Goal: Task Accomplishment & Management: Complete application form

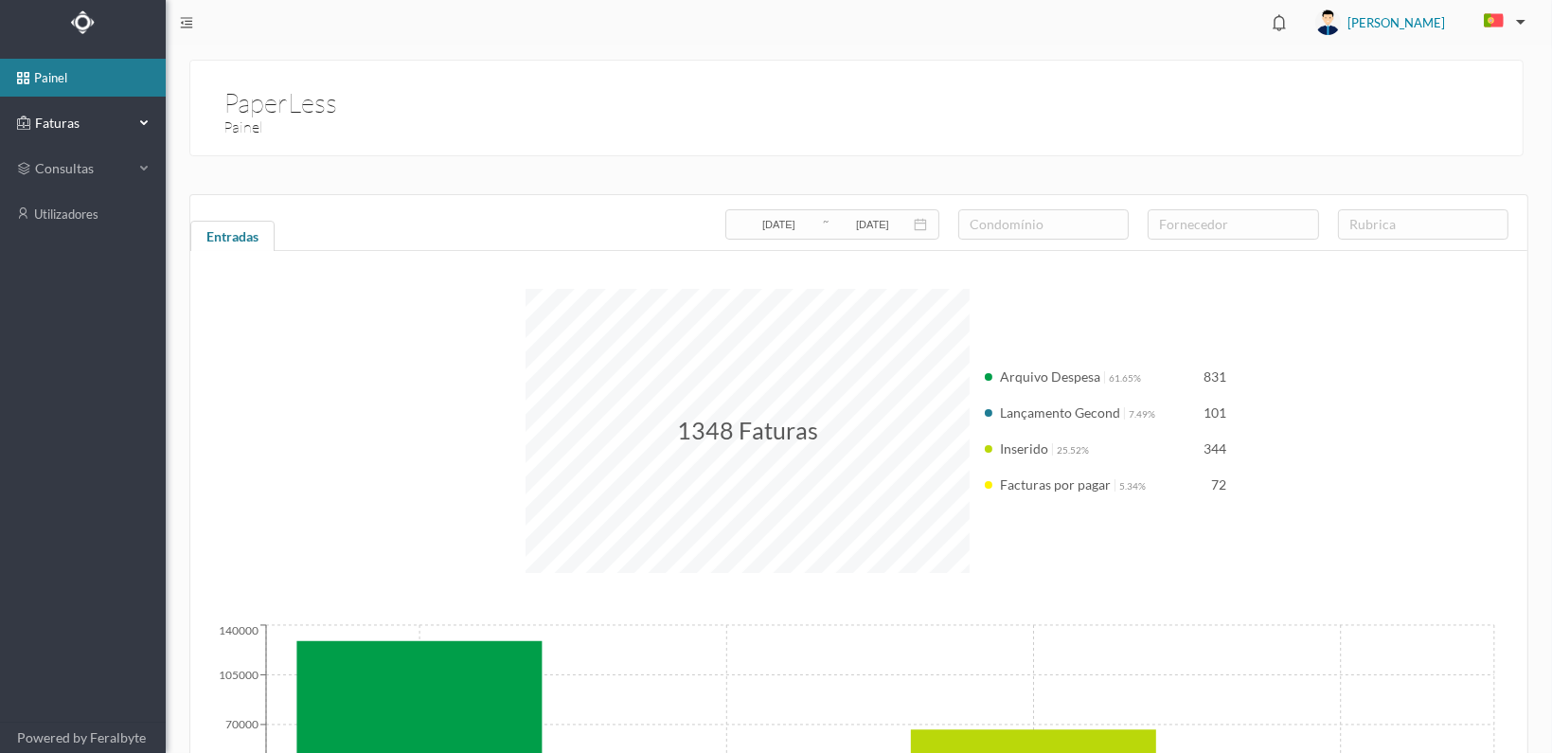
click at [55, 121] on span "Faturas" at bounding box center [82, 123] width 104 height 19
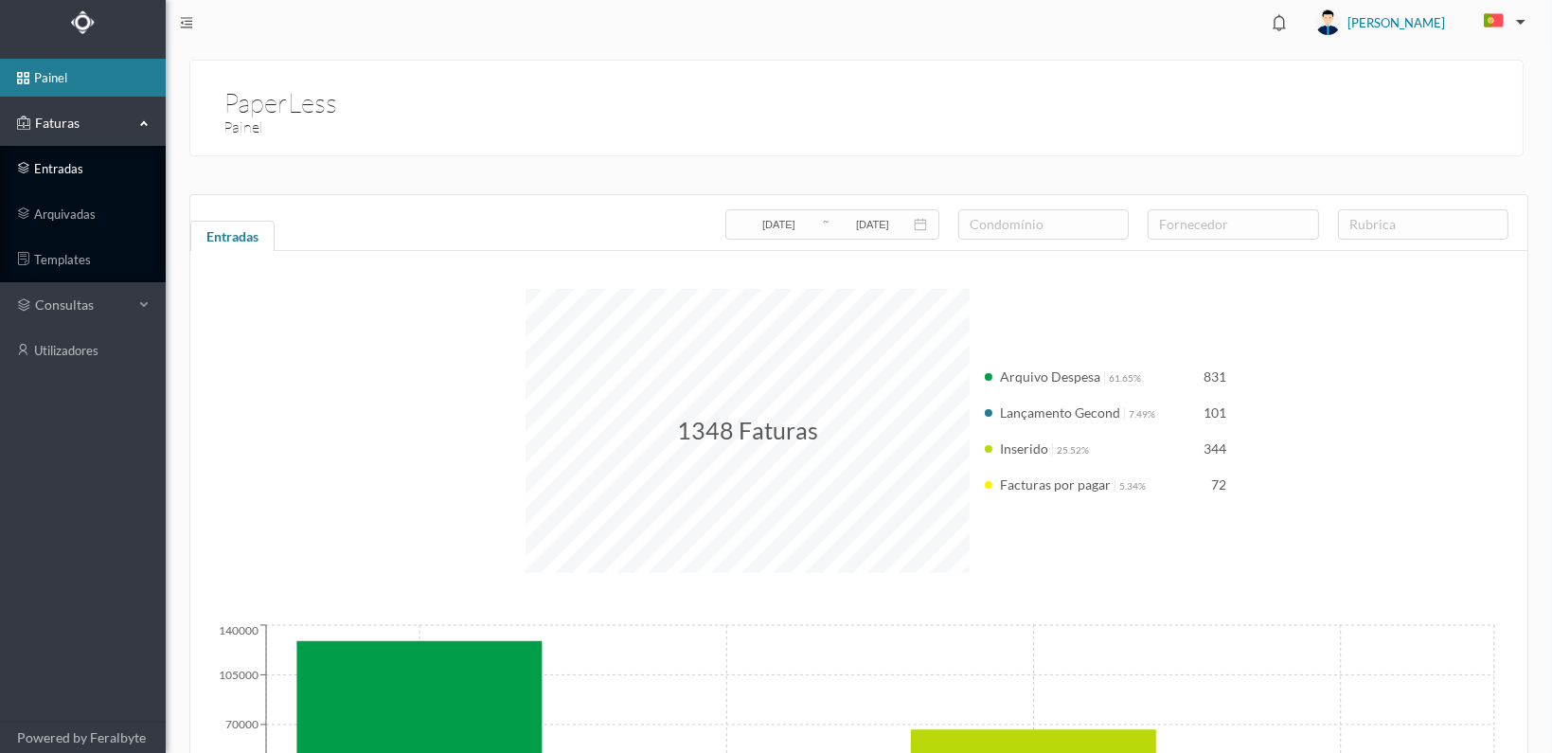
click at [47, 169] on link "entradas" at bounding box center [83, 169] width 166 height 38
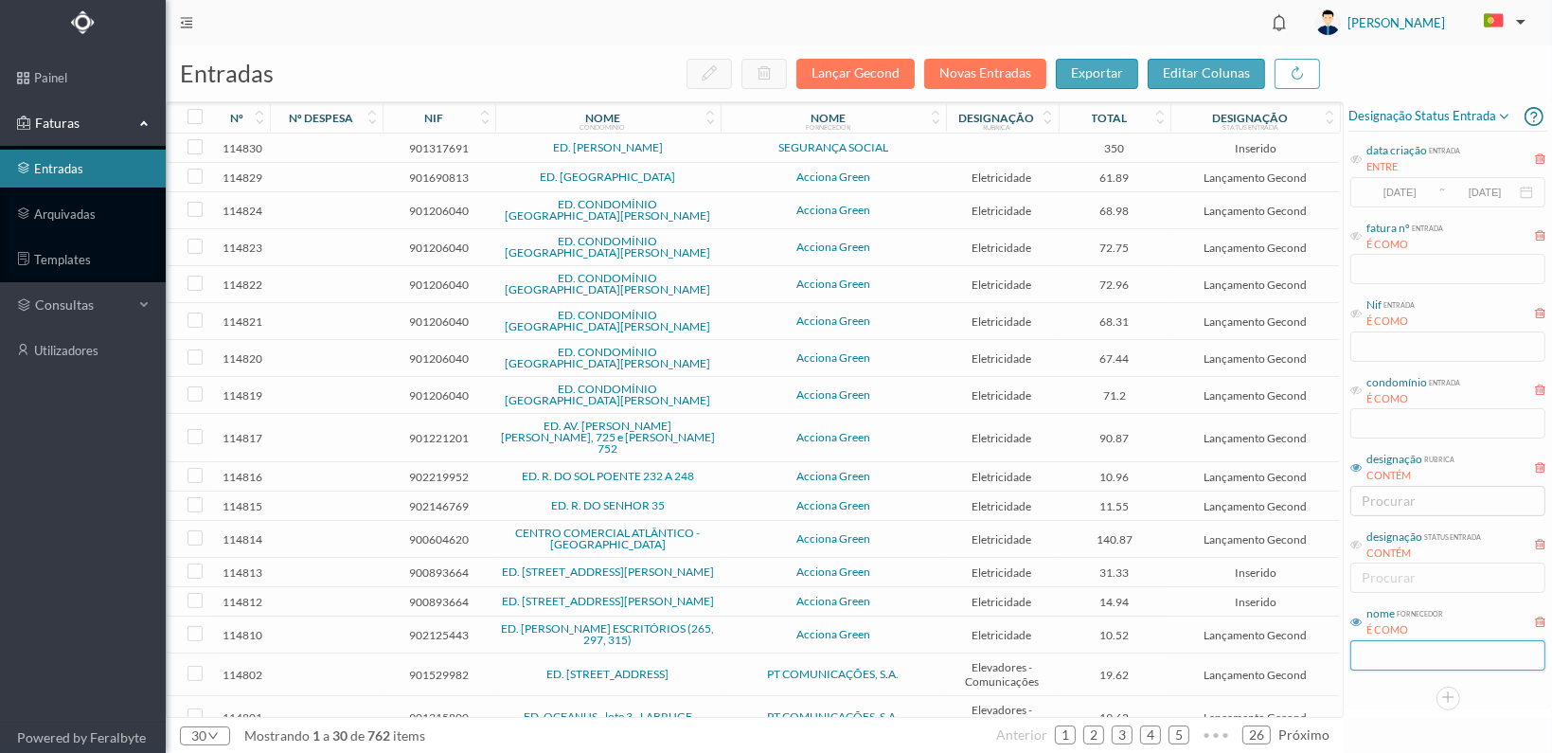
click at [1392, 662] on input "text" at bounding box center [1447, 655] width 195 height 30
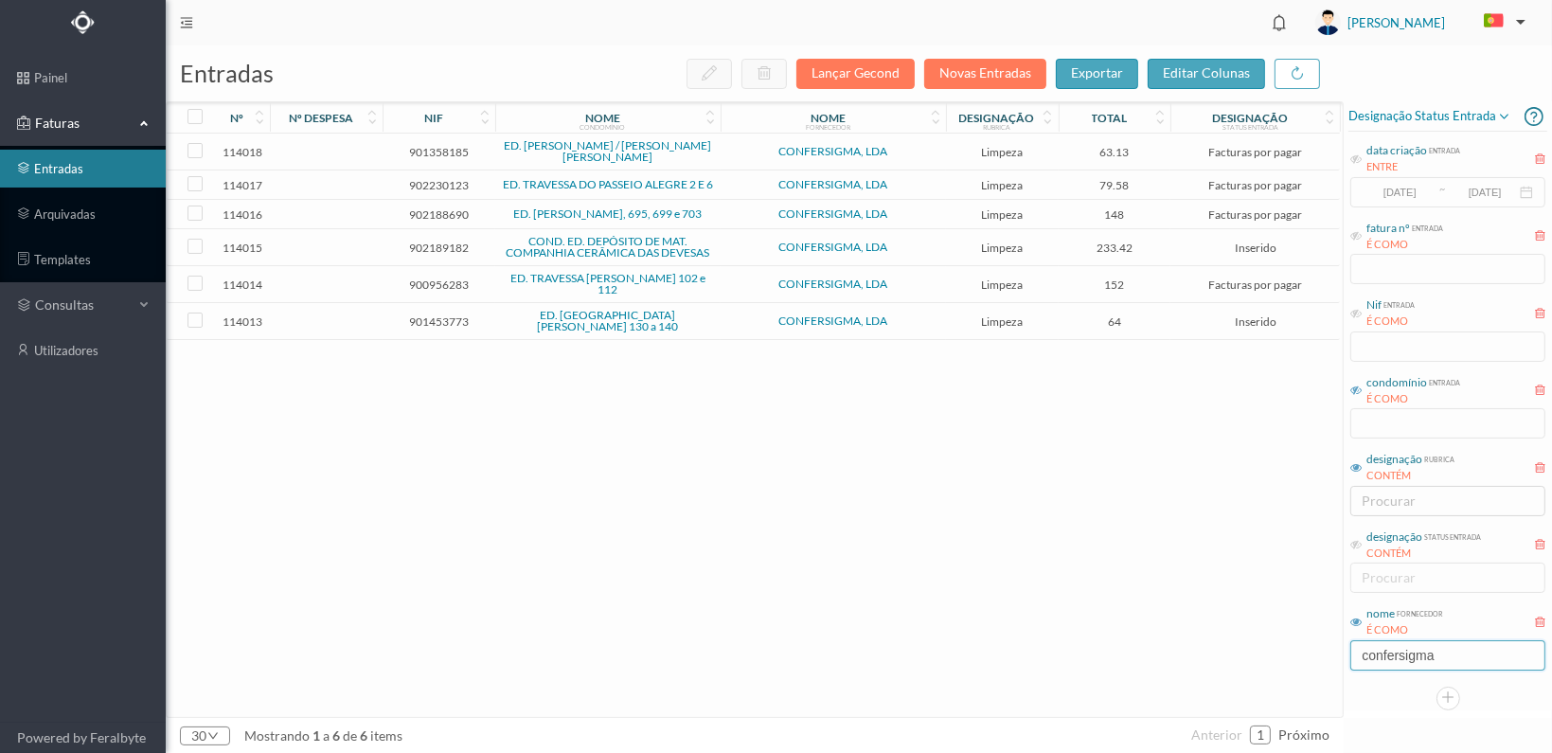
type input "confersigma"
click at [1356, 391] on icon at bounding box center [1355, 389] width 11 height 11
click at [1378, 428] on input "text" at bounding box center [1447, 423] width 195 height 30
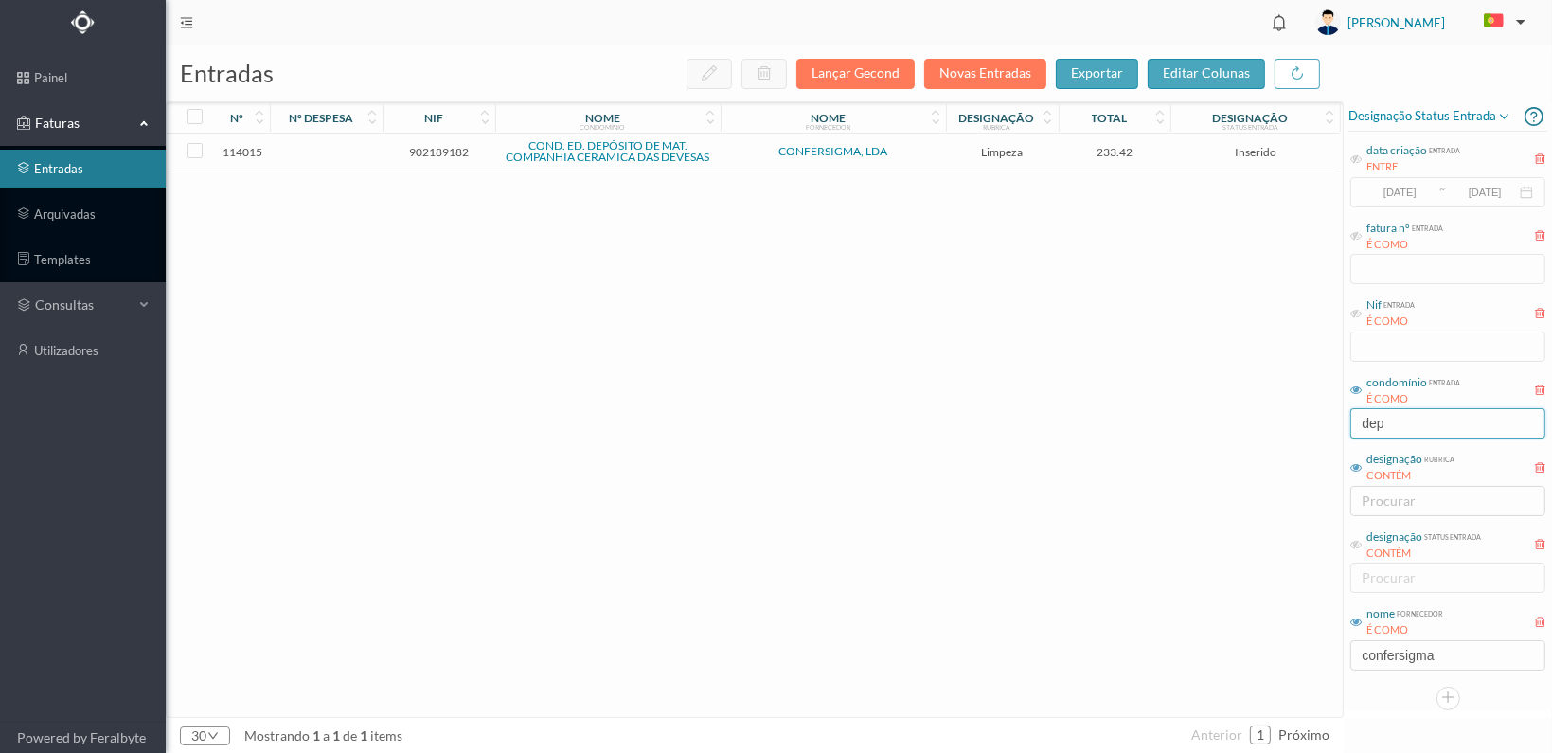
type input "dep"
click at [431, 150] on span "902189182" at bounding box center [438, 152] width 103 height 14
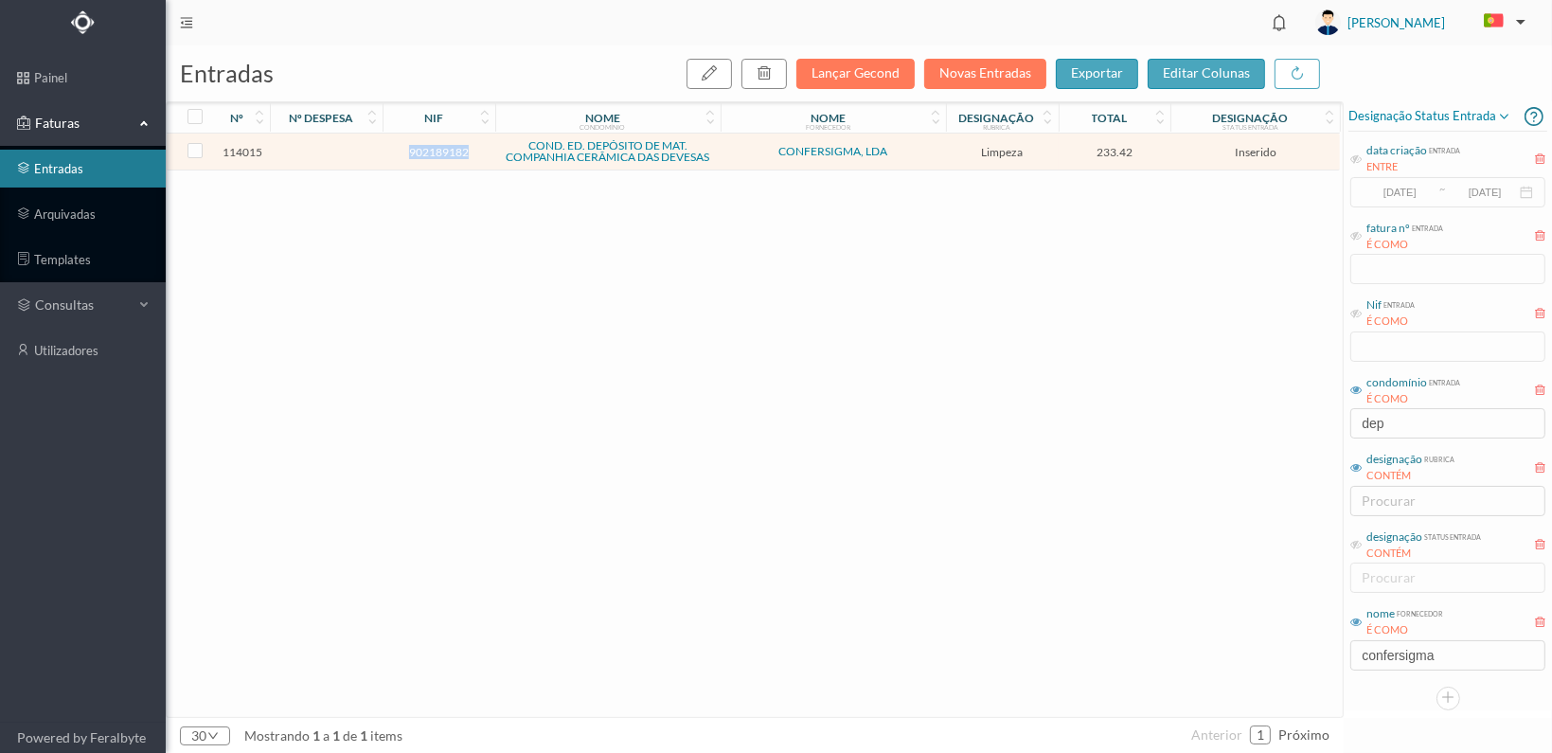
click at [431, 150] on span "902189182" at bounding box center [438, 152] width 103 height 14
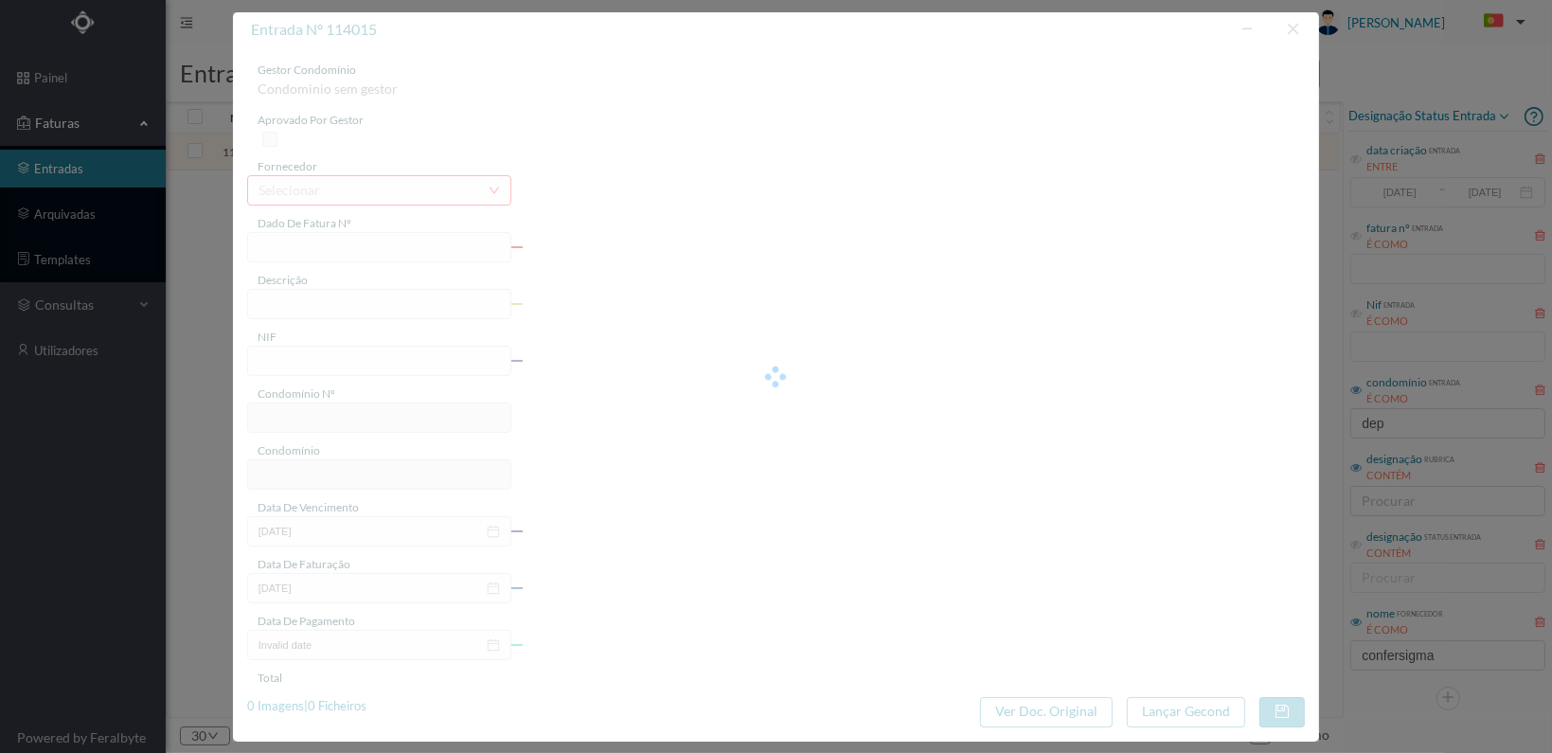
type input "FT 2025A1/84"
type input "LIMPEZA Outubro de 2025"
type input "902189182"
type input "[DATE]"
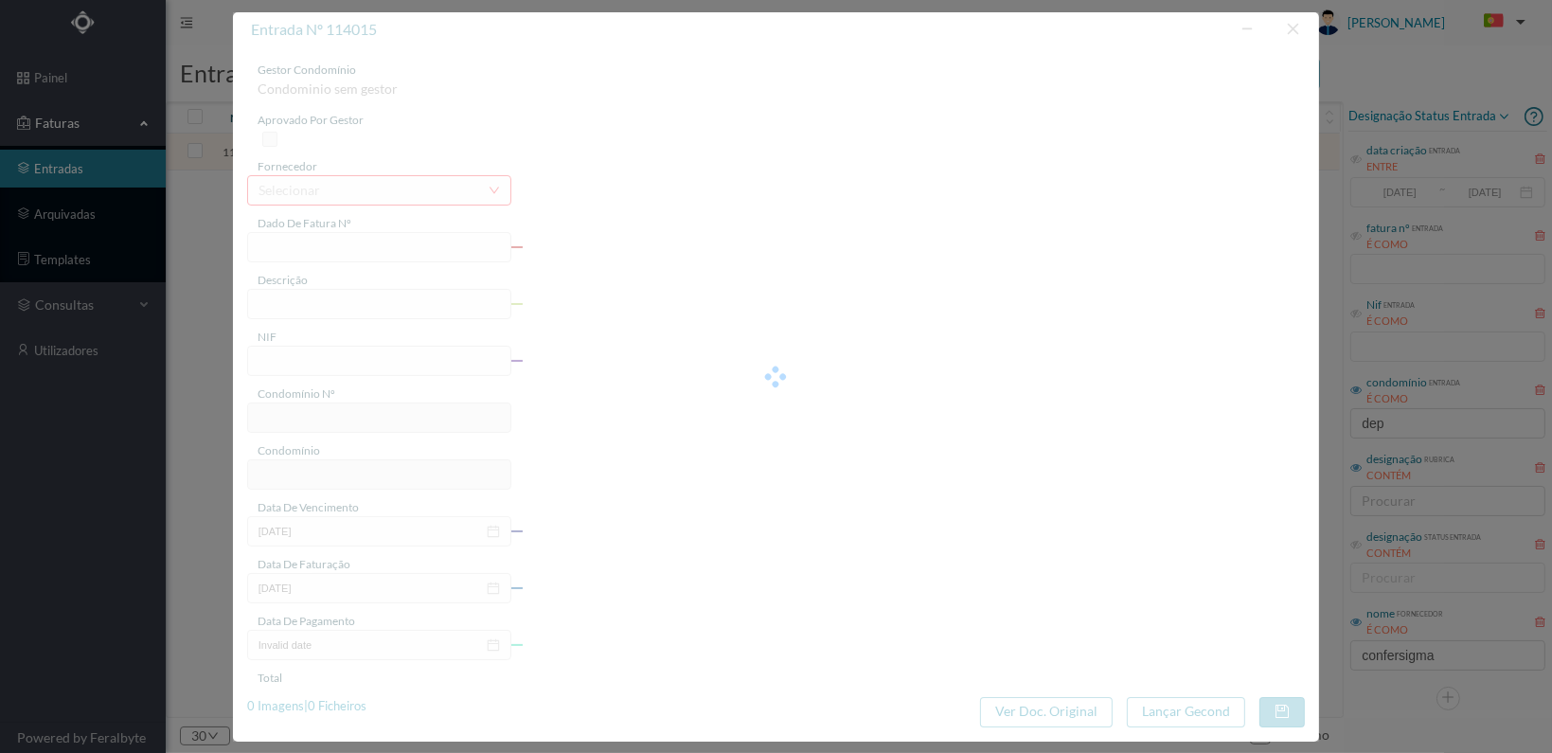
type input "[DATE]"
type input "233.42"
type input "694"
type input "COND. ED. DEPÓSITO DE MAT. COMPANHIA CERÂMICA DAS DEVESAS"
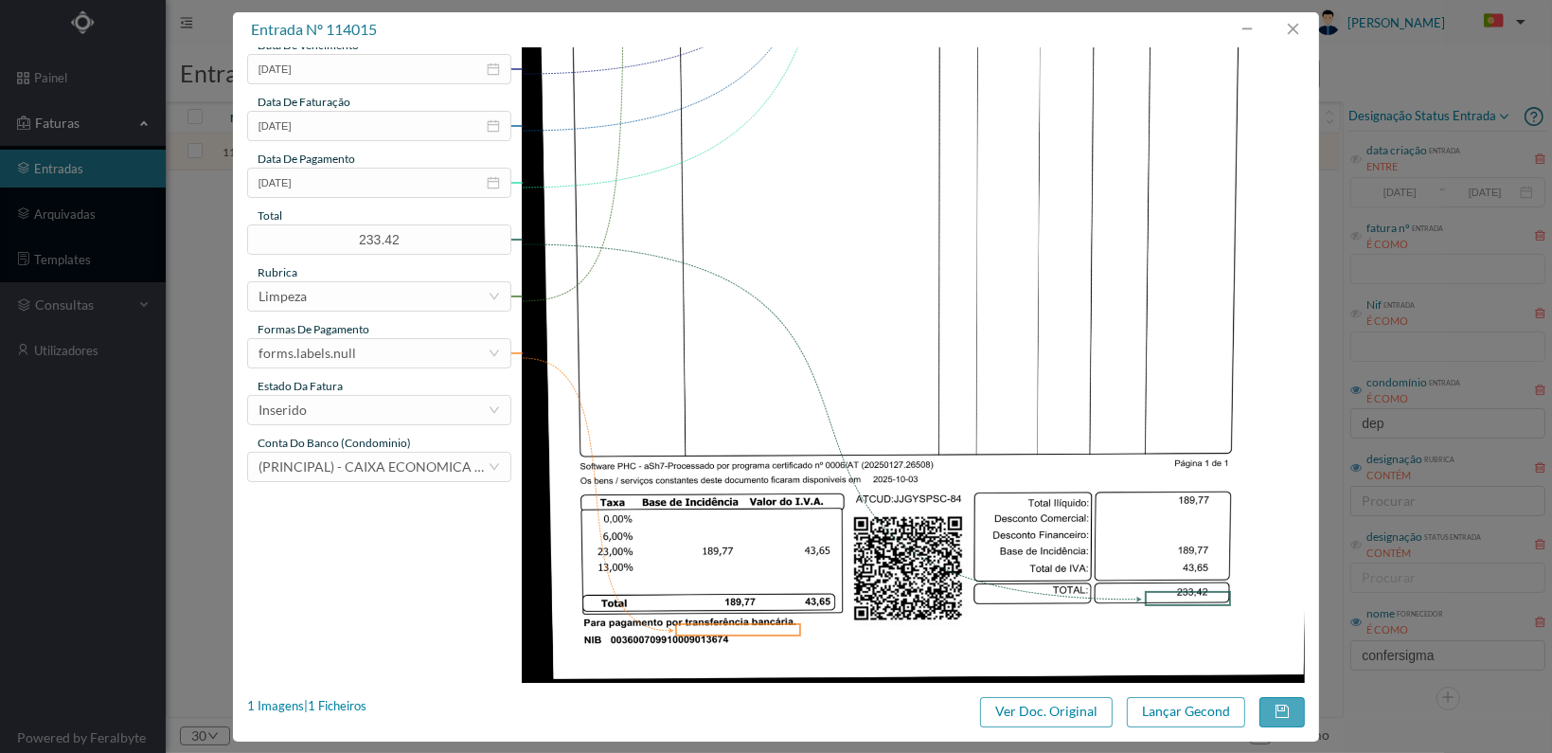
scroll to position [473, 0]
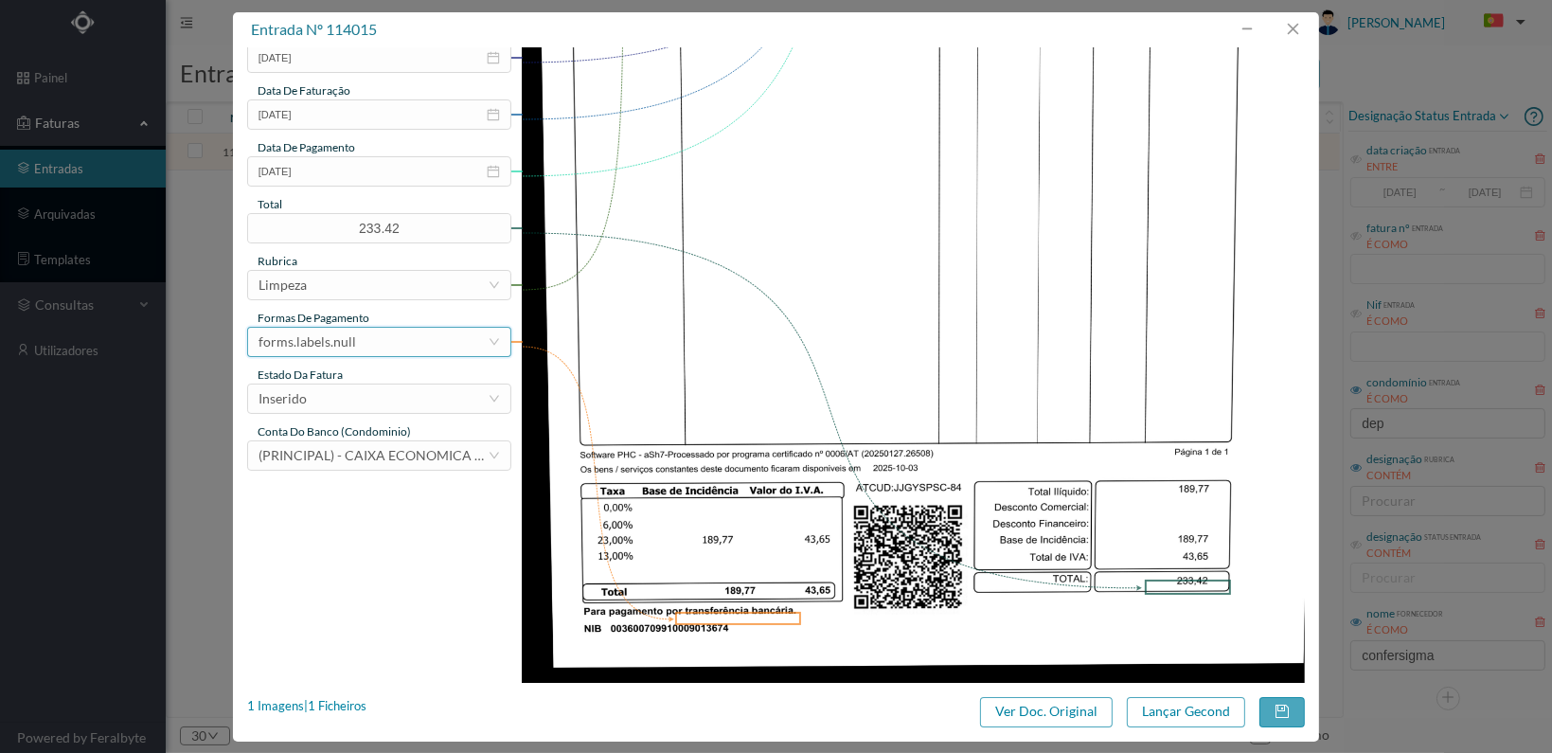
click at [429, 342] on div "forms.labels.null" at bounding box center [372, 342] width 229 height 28
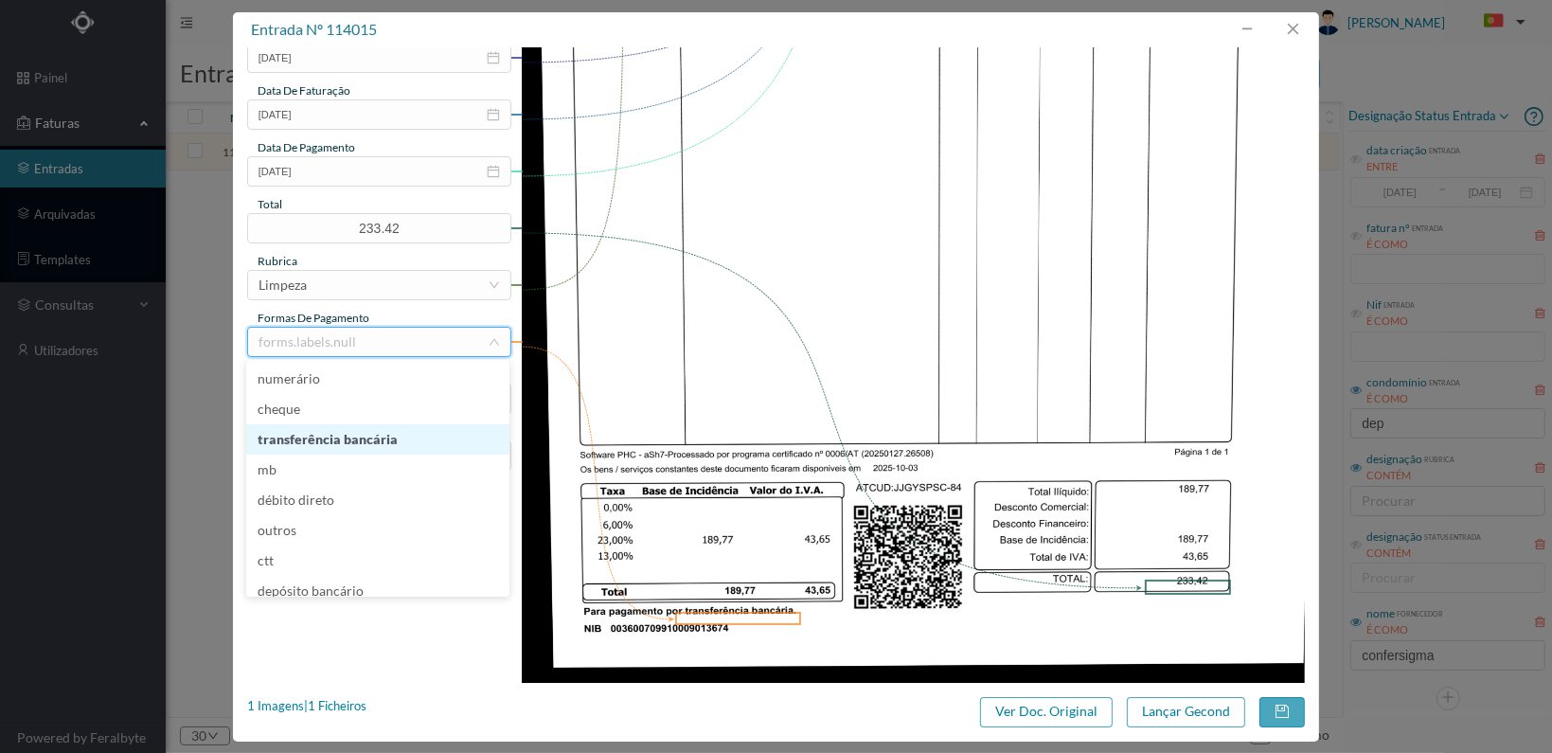
click at [371, 430] on li "transferência bancária" at bounding box center [377, 439] width 263 height 30
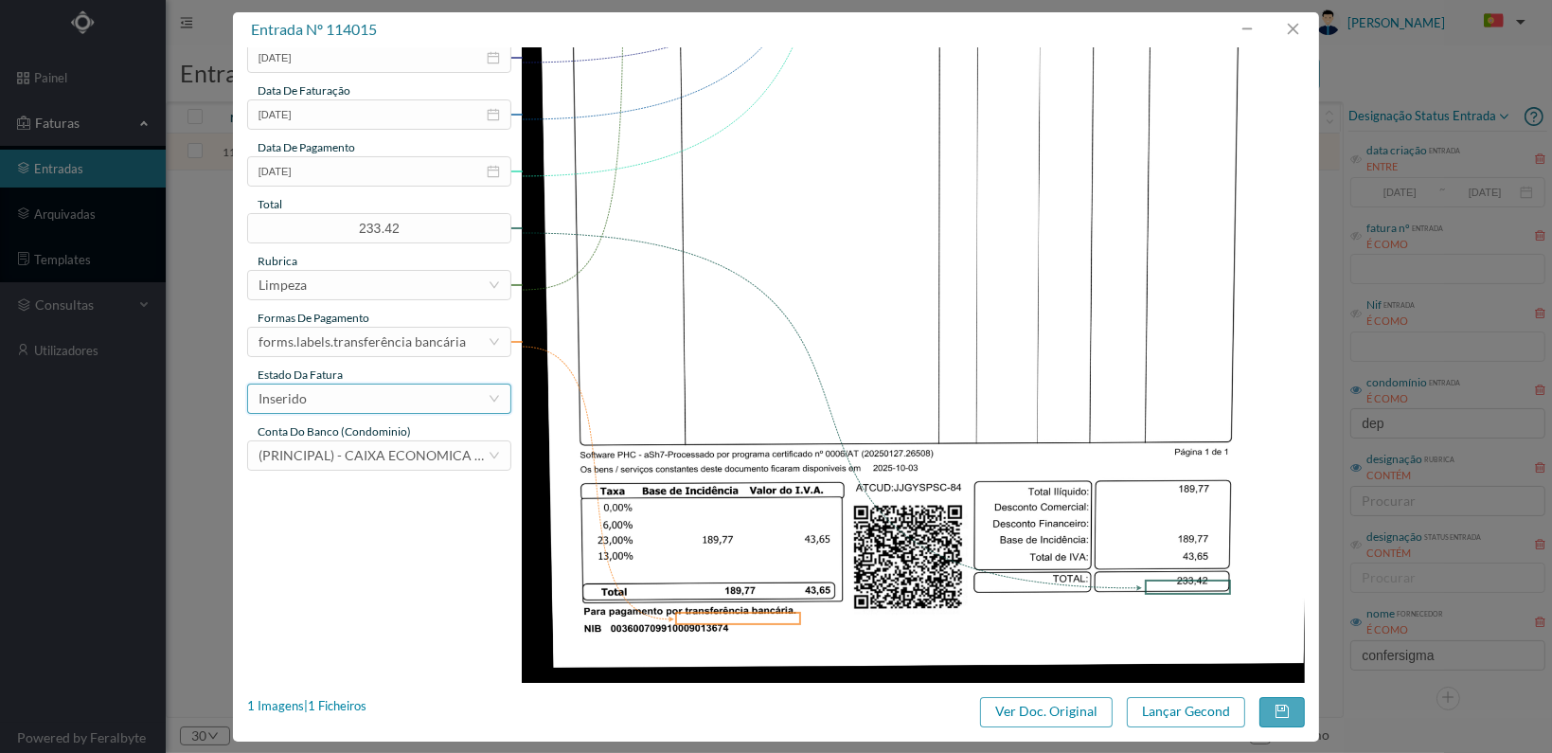
click at [417, 402] on div "Inserido" at bounding box center [372, 398] width 229 height 28
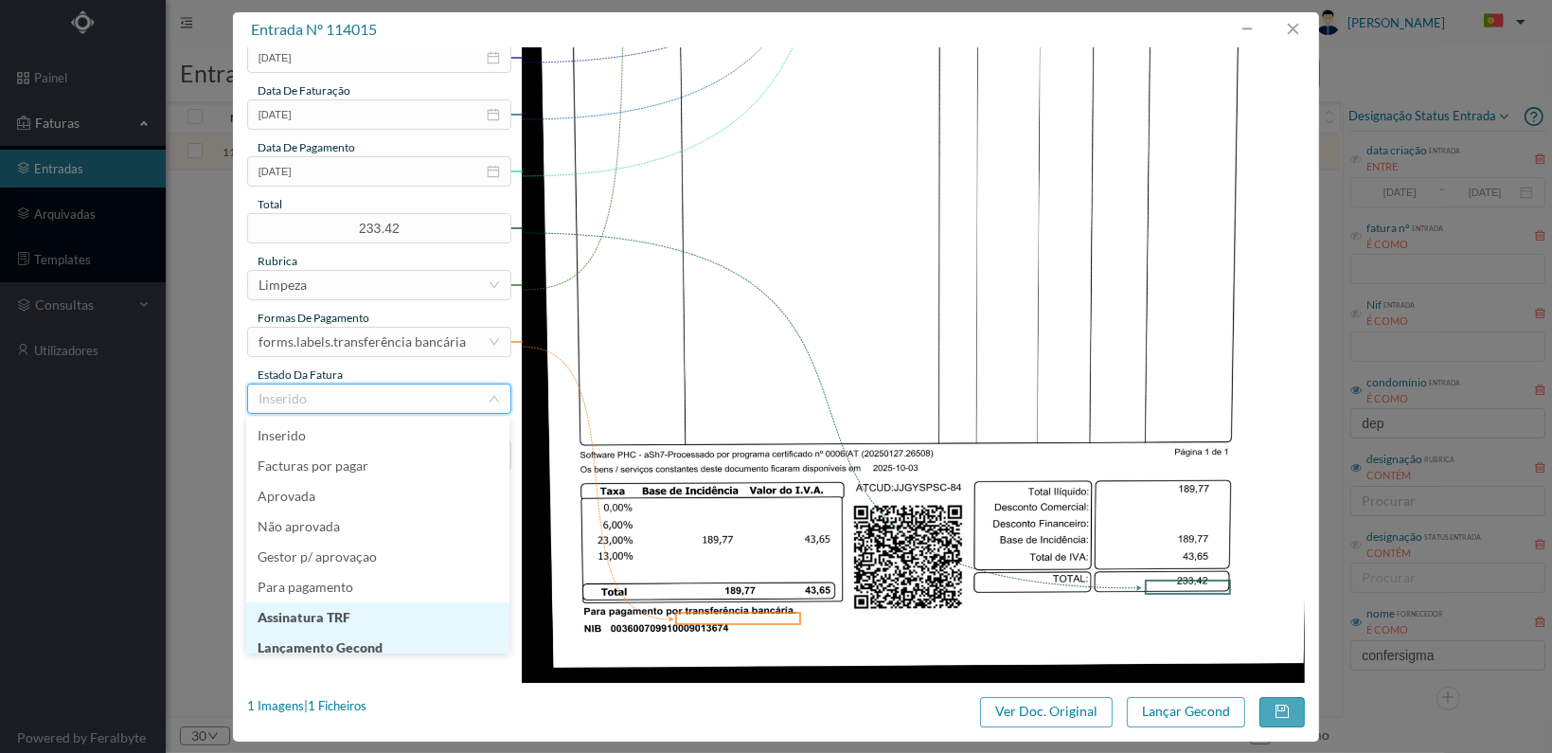
scroll to position [9, 0]
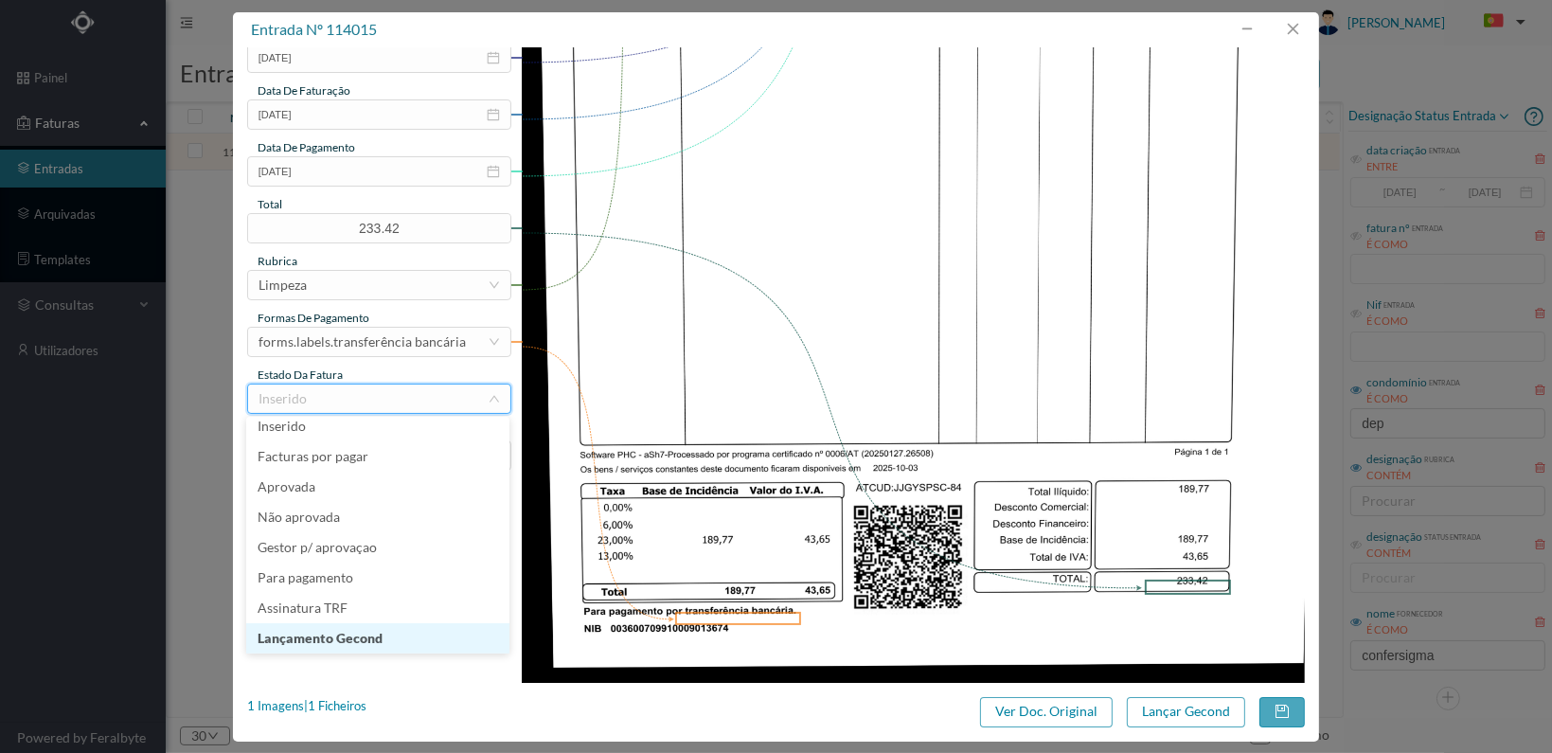
click at [374, 635] on li "Lançamento Gecond" at bounding box center [377, 638] width 263 height 30
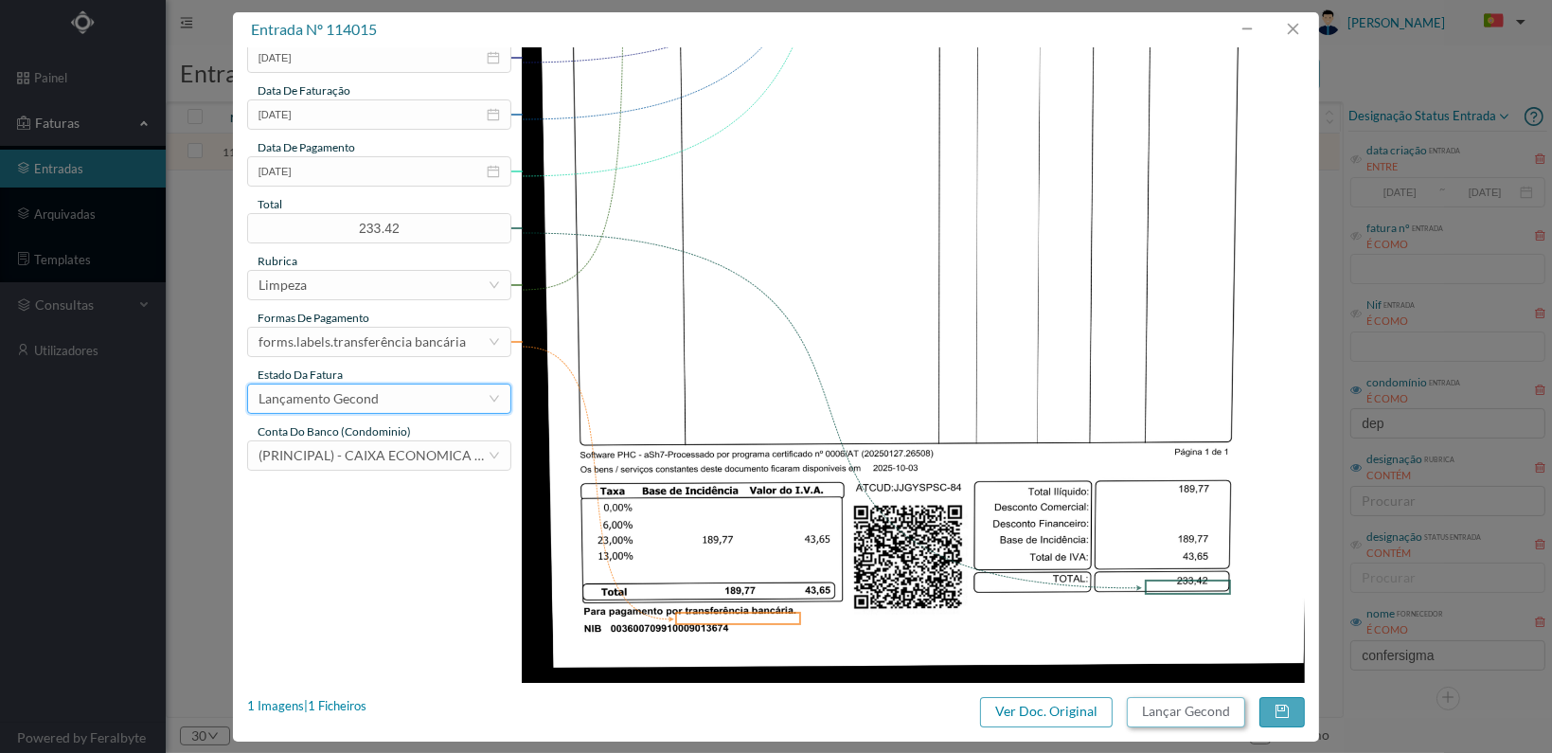
click at [1185, 713] on button "Lançar Gecond" at bounding box center [1186, 712] width 118 height 30
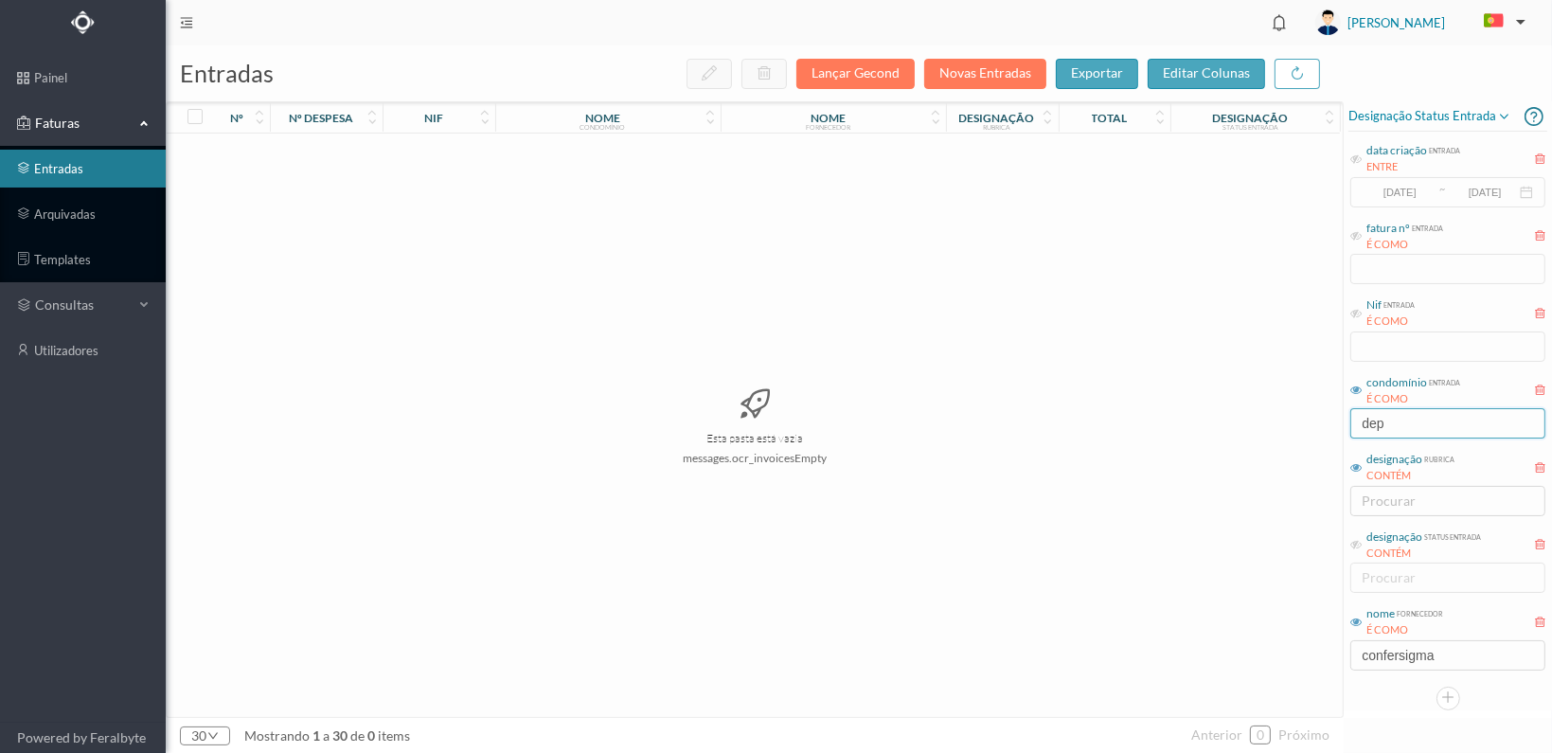
drag, startPoint x: 1337, startPoint y: 424, endPoint x: 1299, endPoint y: 424, distance: 37.9
click at [1299, 424] on div "entradas Lançar Gecond Novas Entradas exportar editar colunas nº nº despesa nif…" at bounding box center [859, 398] width 1386 height 707
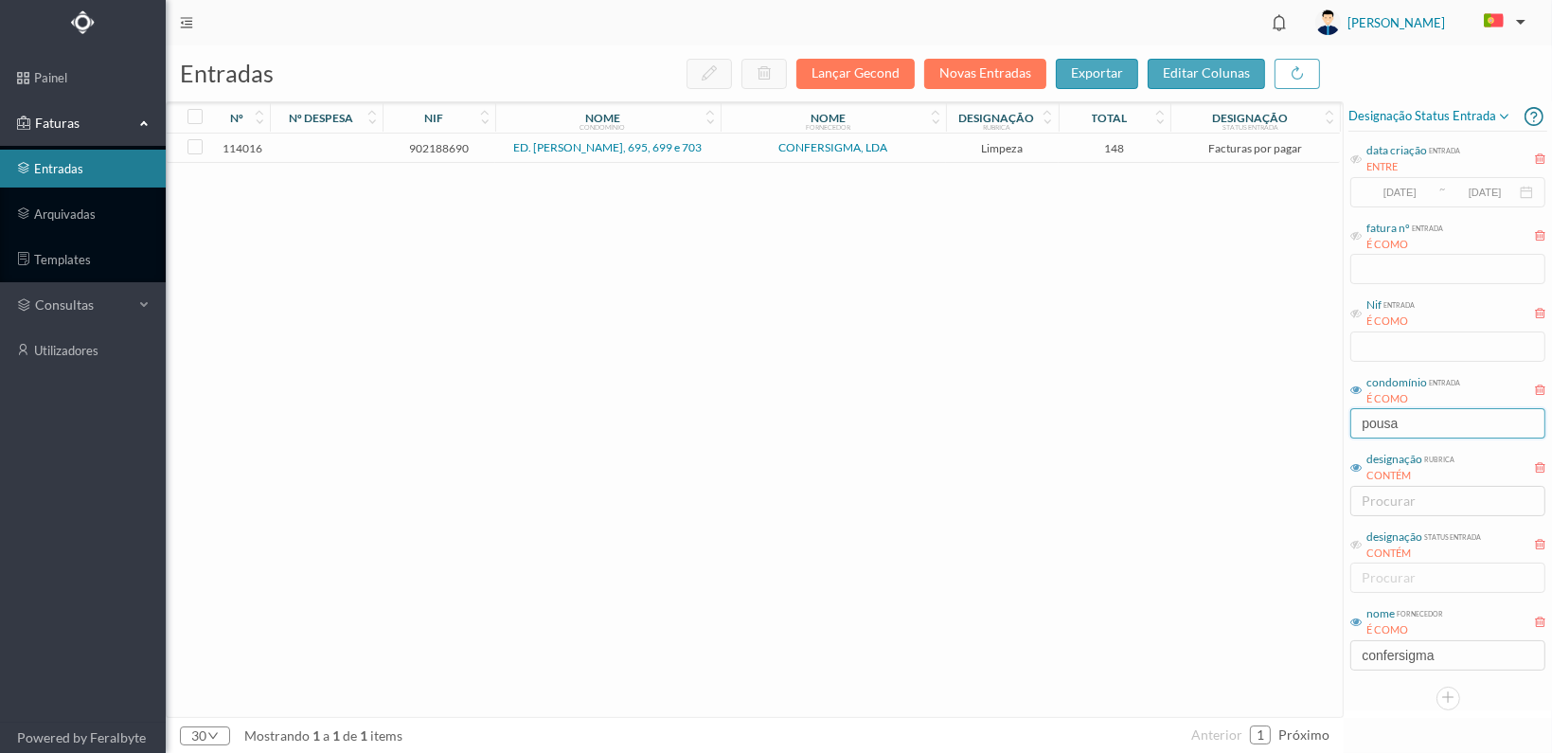
type input "pousa"
click at [435, 149] on span "902188690" at bounding box center [438, 148] width 103 height 14
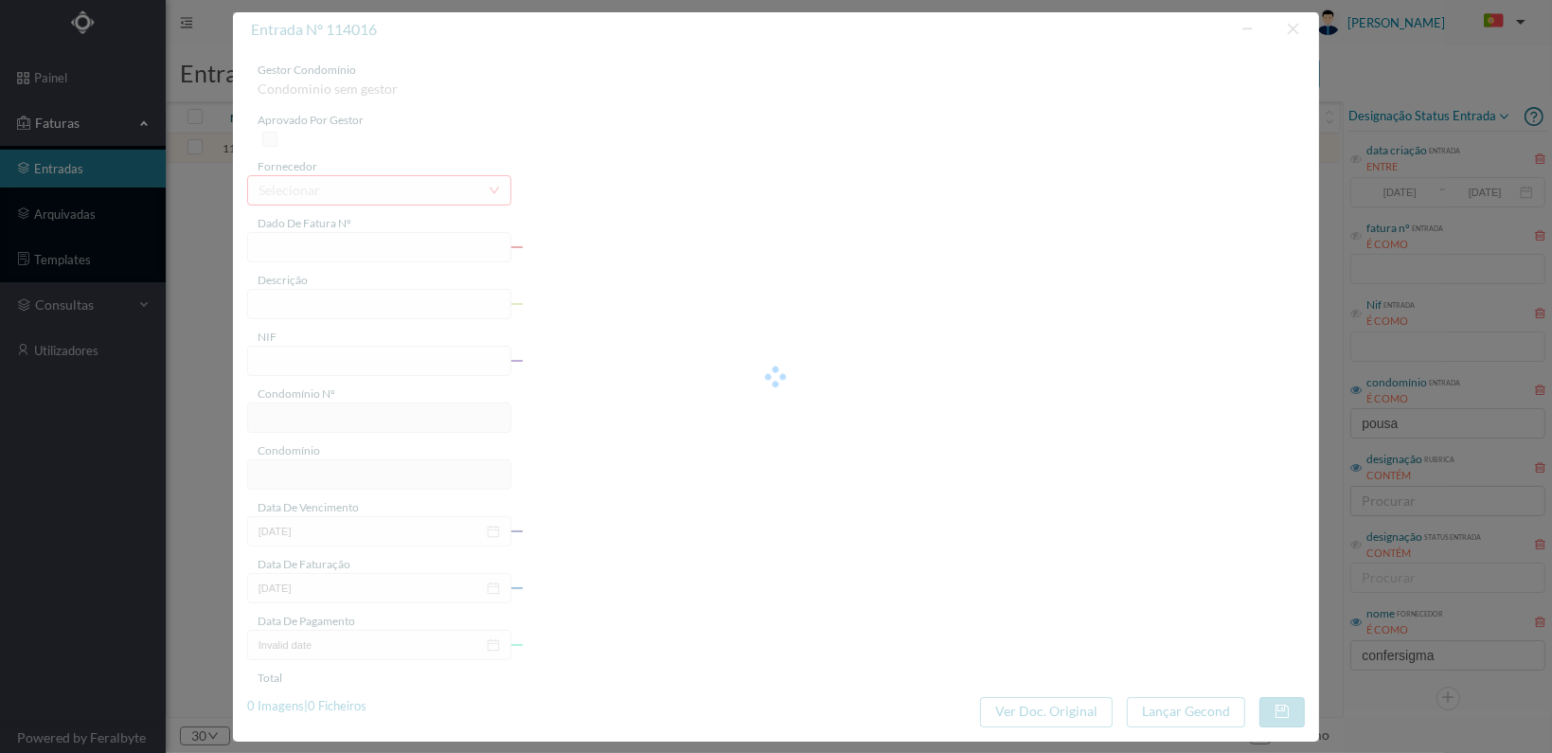
type input "FT 2025A1/83"
type input "ATIVIT Ed A NANATIADIE MS MA Ma ad dm ad Serviços de Limpeza"
type input "902188690"
type input "[DATE]"
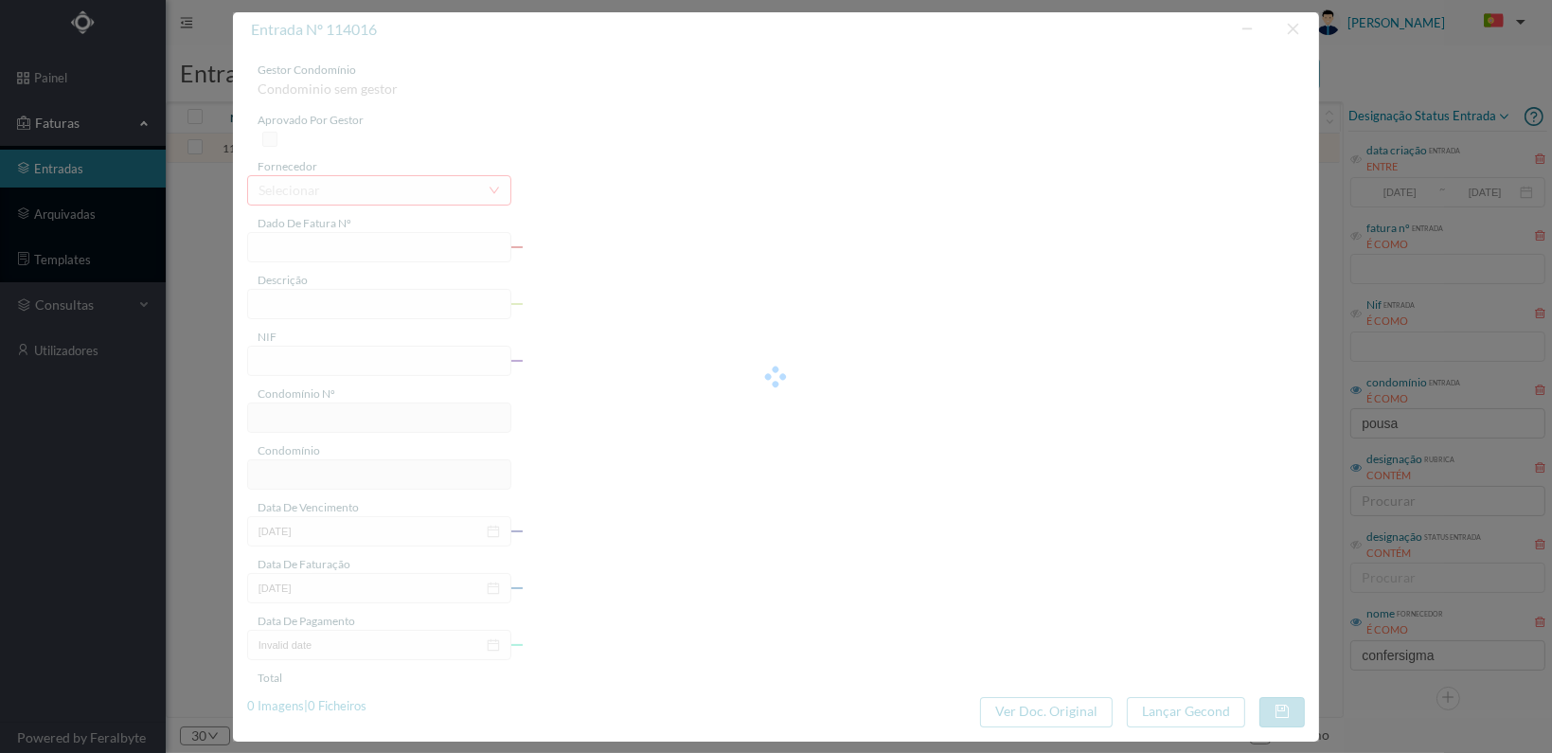
type input "[DATE]"
type input "148.00"
type input "682"
type input "ED. [PERSON_NAME], 695, 699 e 703"
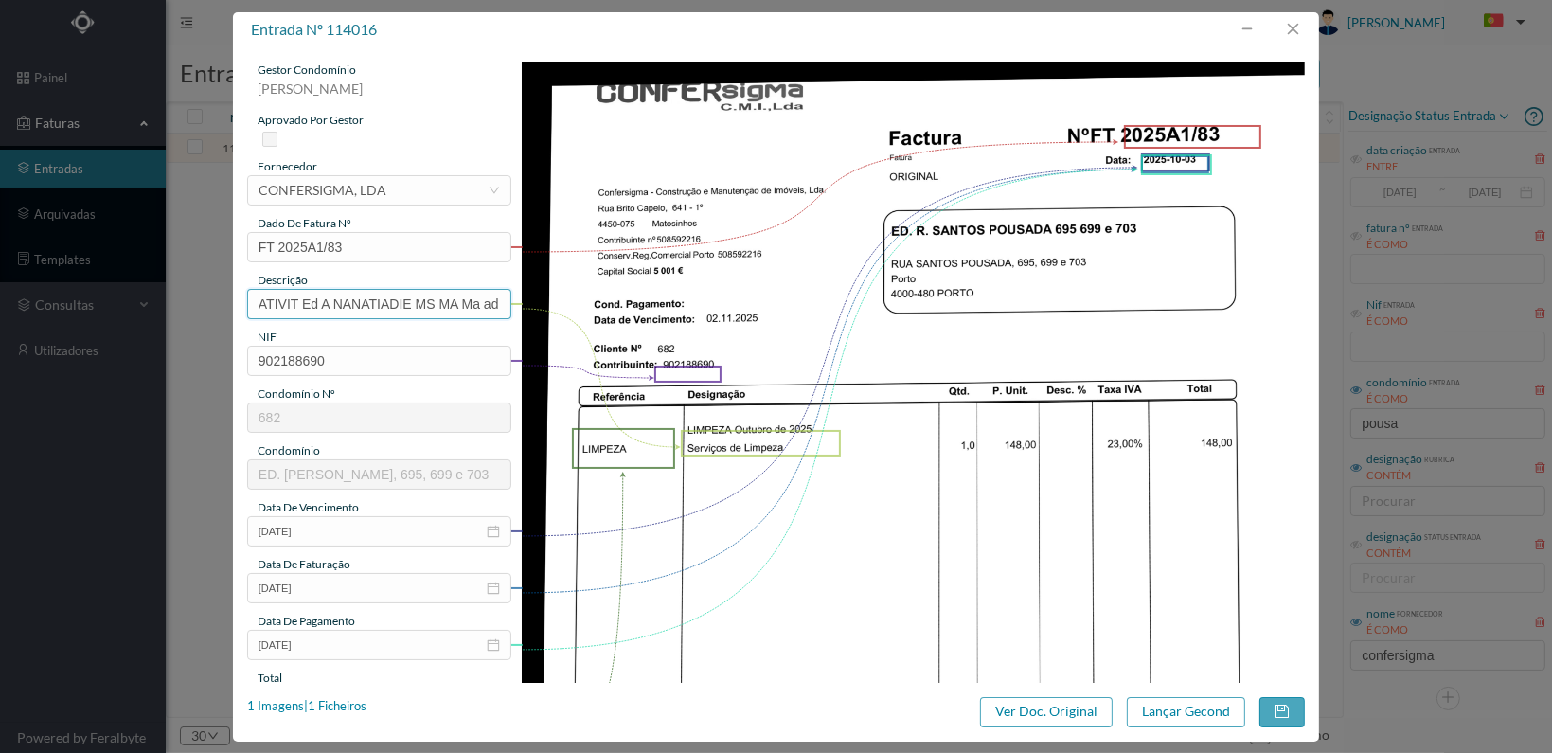
scroll to position [0, 167]
drag, startPoint x: 252, startPoint y: 300, endPoint x: 647, endPoint y: 304, distance: 394.8
click at [647, 304] on div "gestor condomínio [PERSON_NAME] aprovado por gestor fornecedor selecionar CONFE…" at bounding box center [775, 616] width 1057 height 1108
click at [283, 304] on input "Outobro/25" at bounding box center [379, 304] width 264 height 30
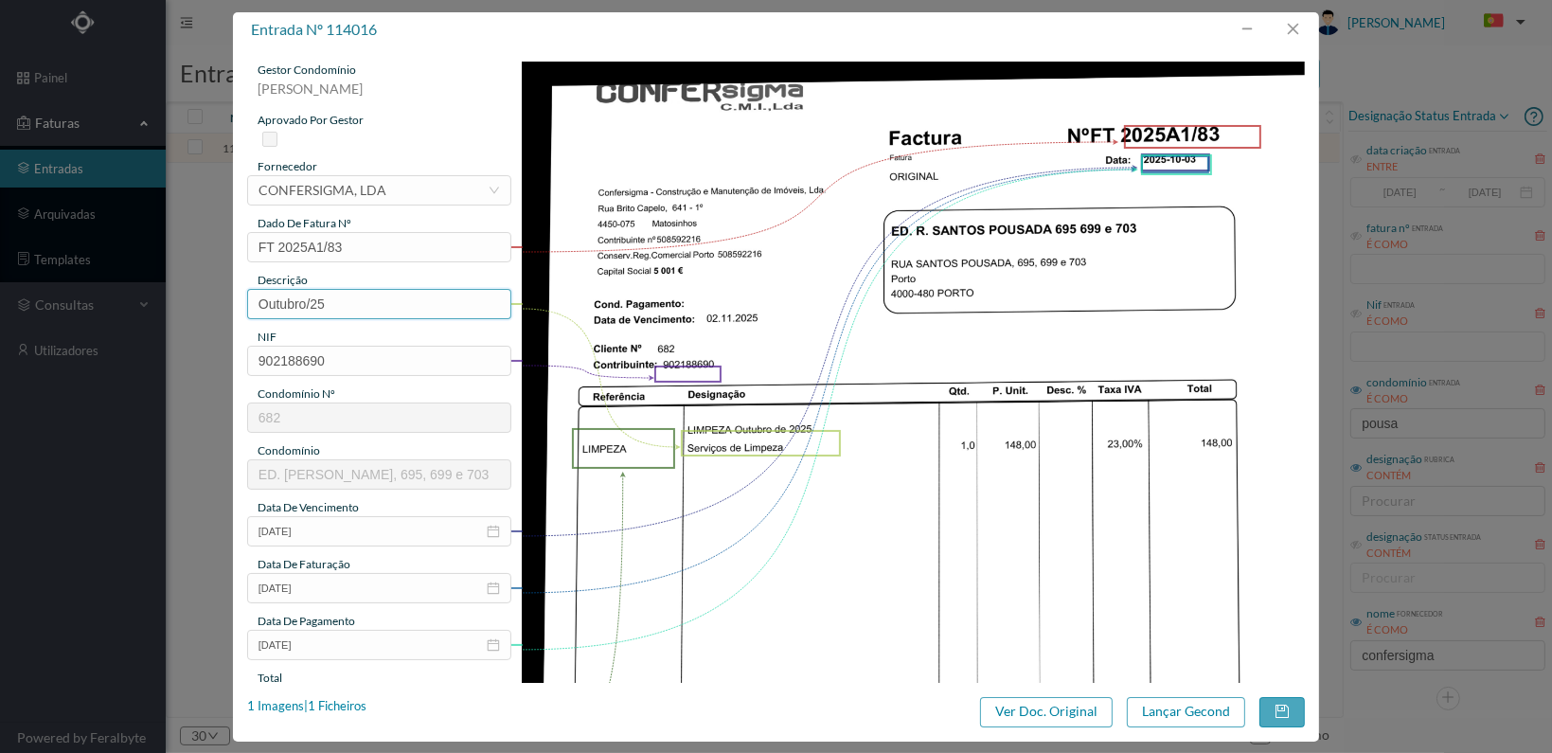
click at [344, 302] on input "Outubro/25" at bounding box center [379, 304] width 264 height 30
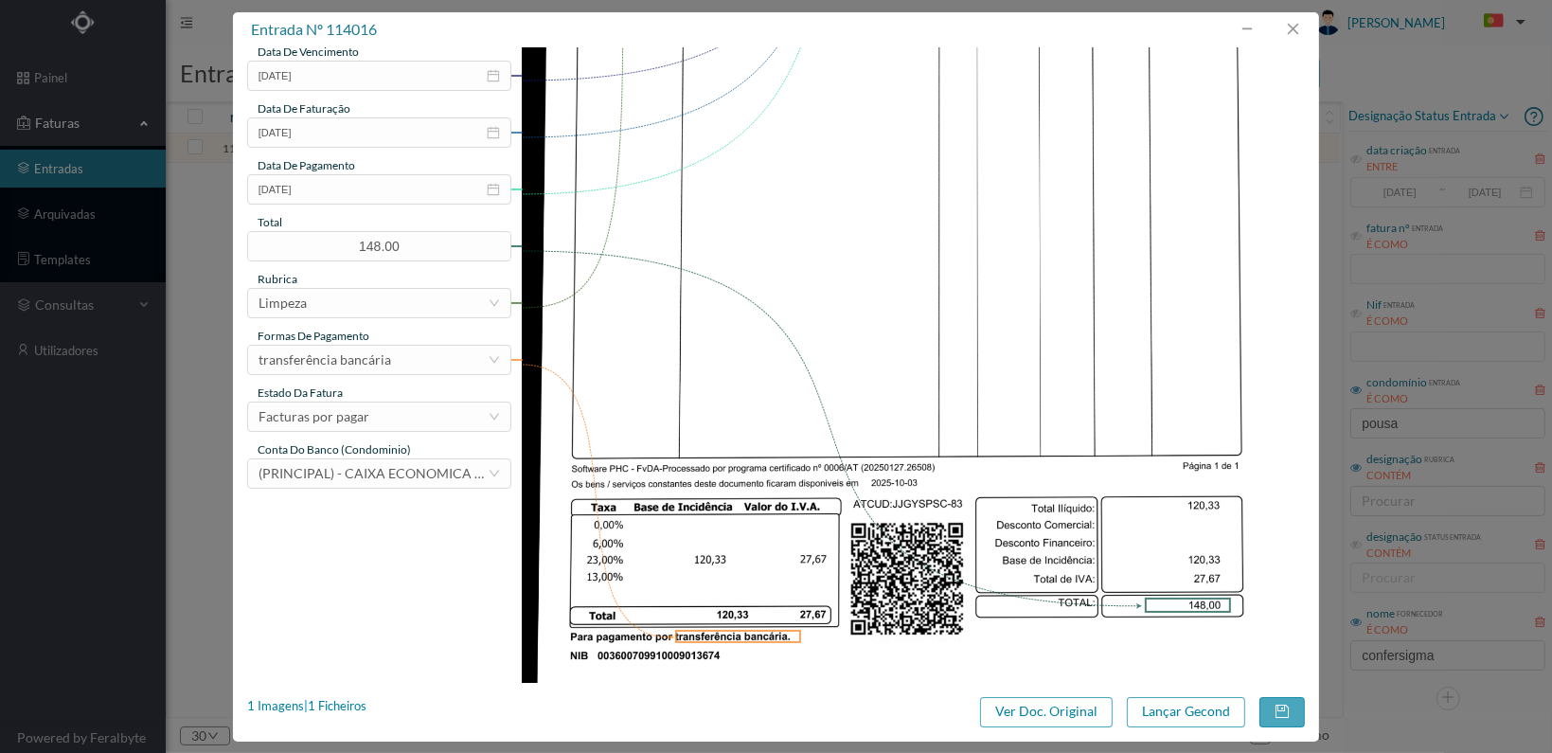
scroll to position [473, 0]
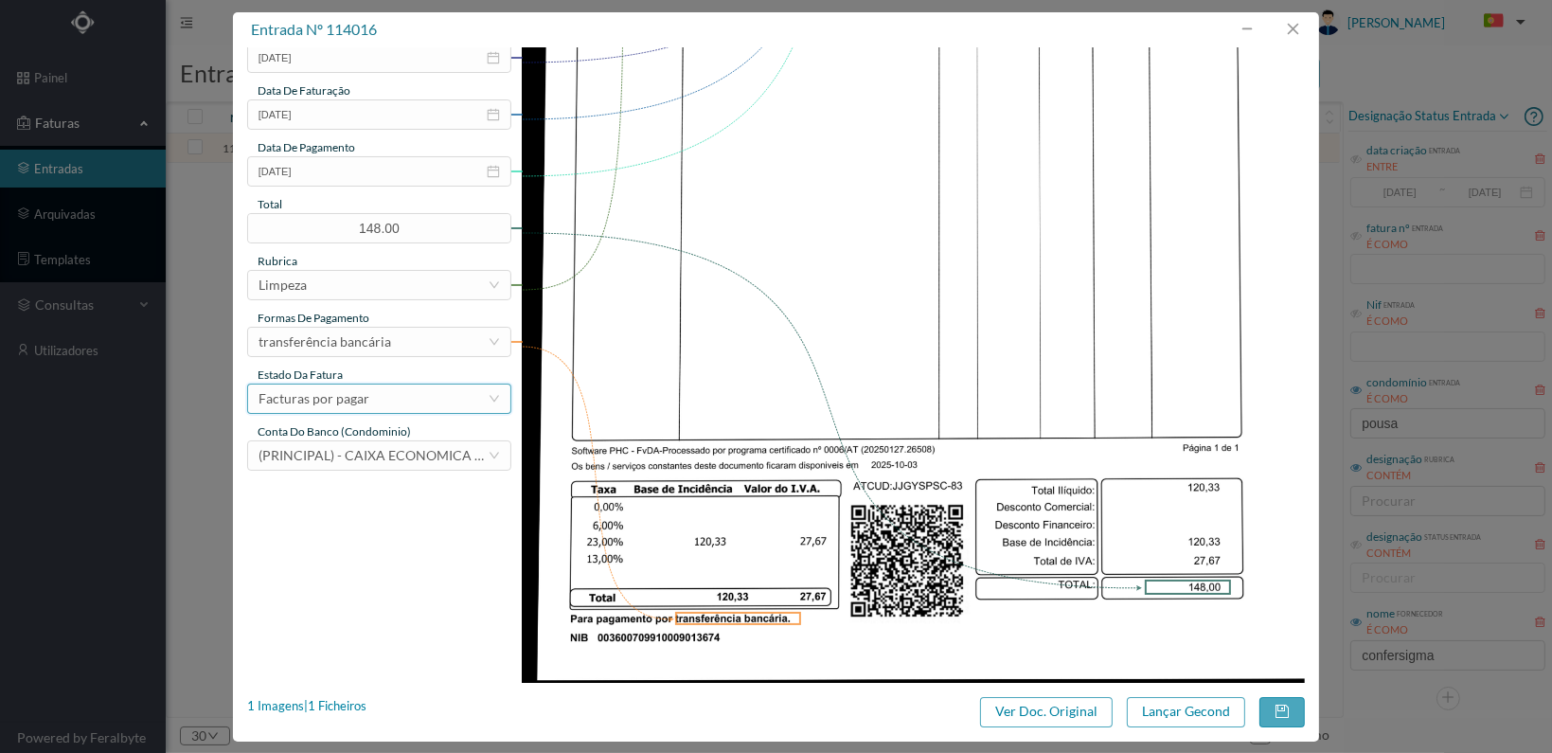
type input "Outubro/25"
click at [430, 390] on div "Facturas por pagar" at bounding box center [372, 398] width 229 height 28
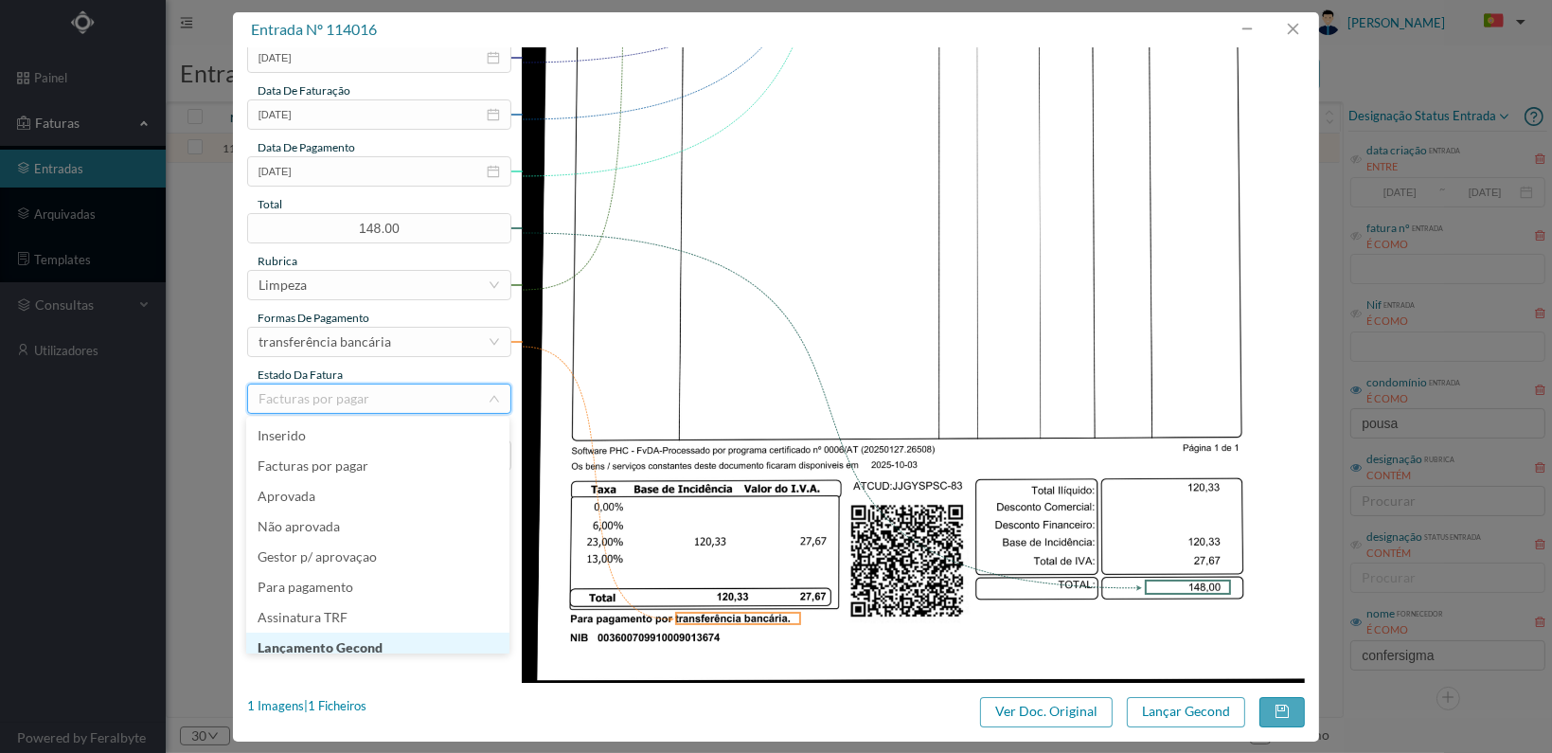
scroll to position [9, 0]
click at [371, 633] on li "Lançamento Gecond" at bounding box center [377, 638] width 263 height 30
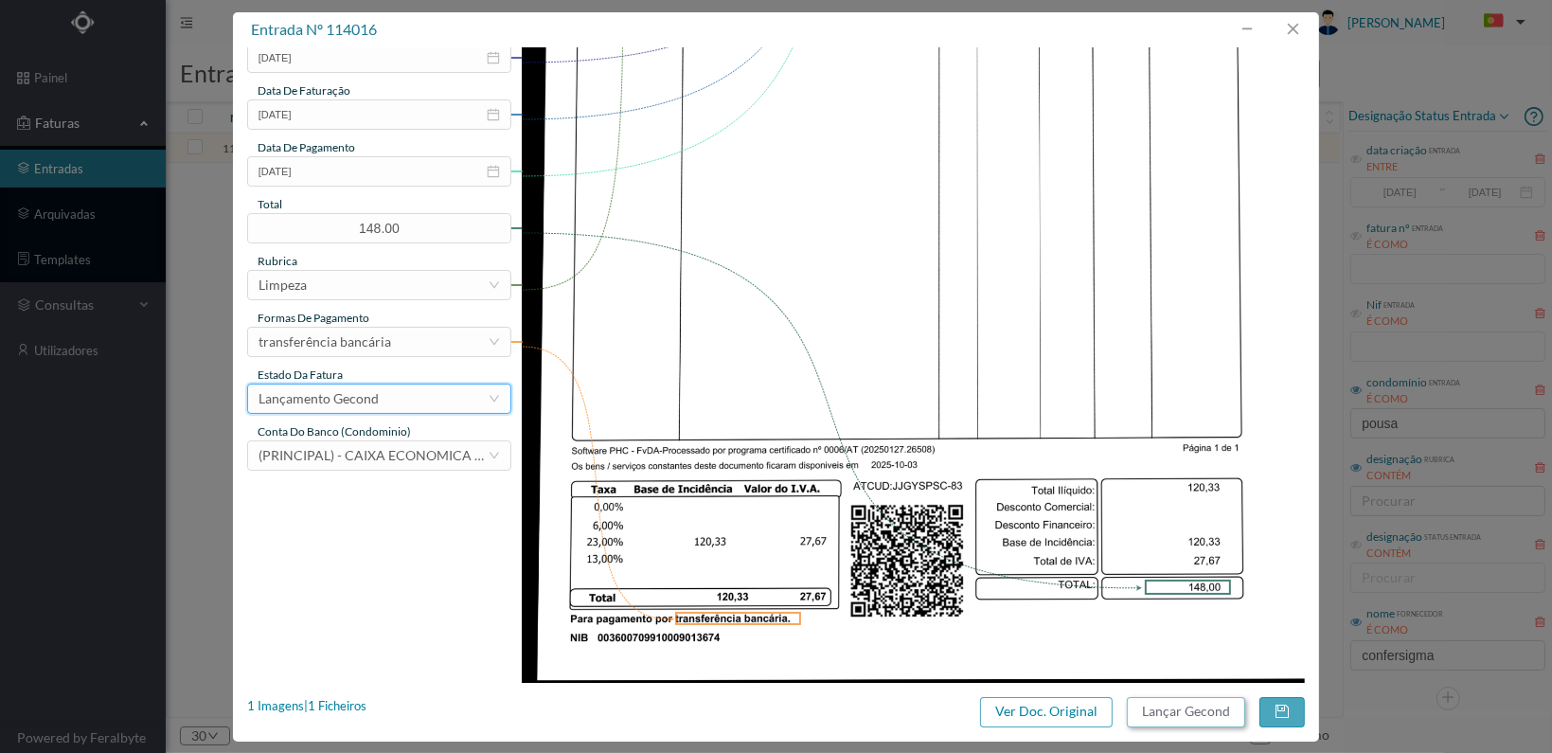
click at [1183, 709] on button "Lançar Gecond" at bounding box center [1186, 712] width 118 height 30
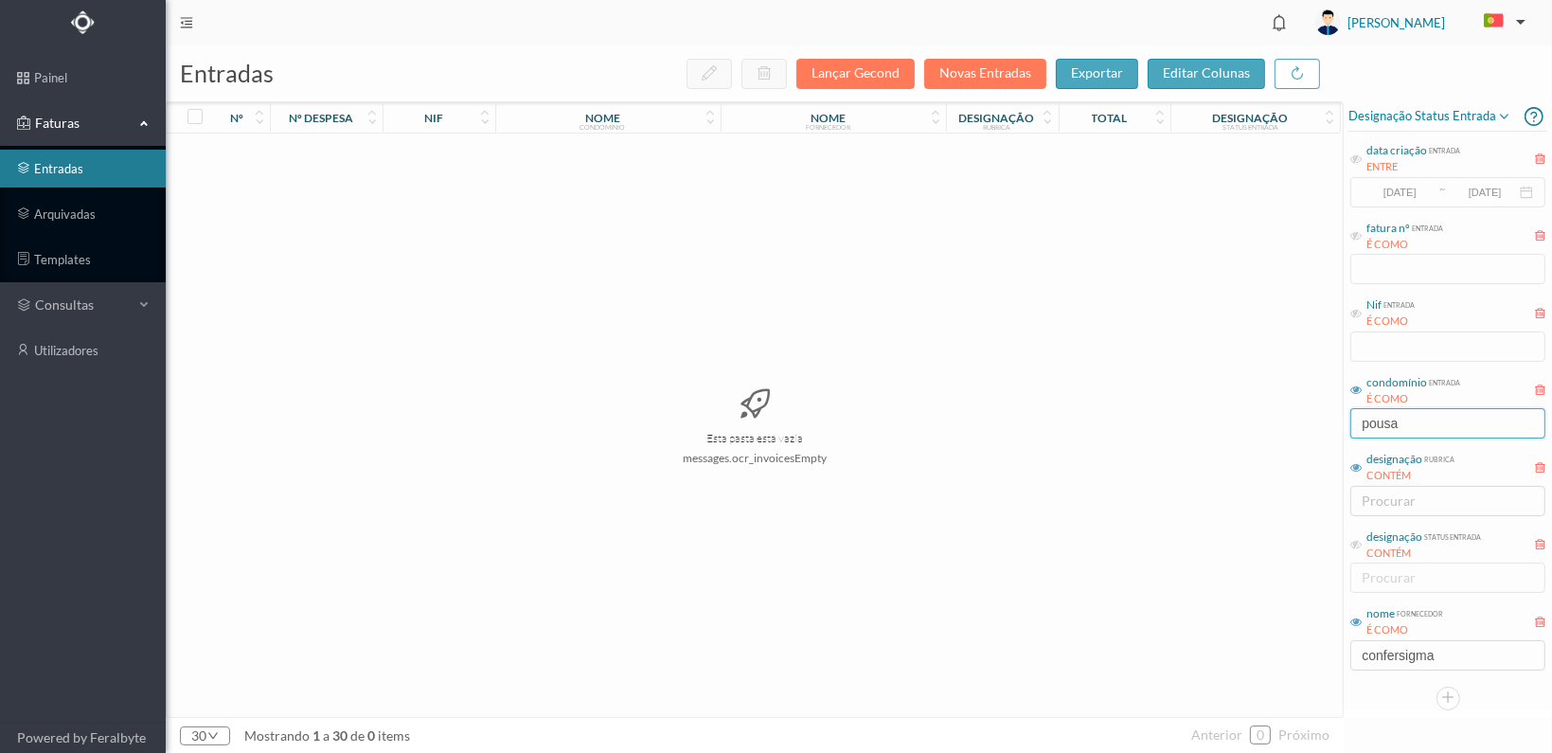
drag, startPoint x: 1424, startPoint y: 421, endPoint x: 1273, endPoint y: 418, distance: 150.6
click at [1279, 419] on div "entradas Lançar Gecond Novas Entradas exportar editar colunas nº nº despesa nif…" at bounding box center [859, 398] width 1386 height 707
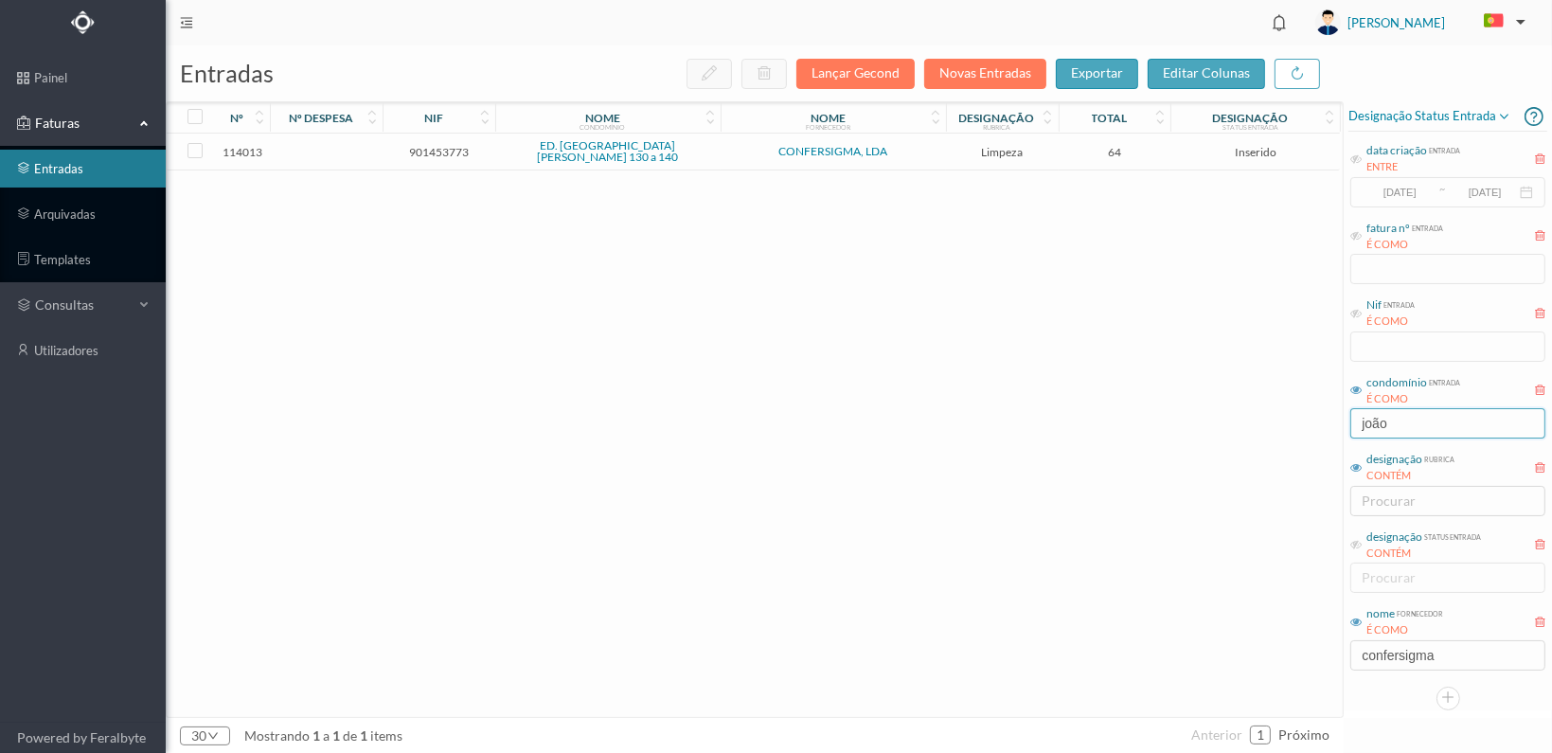
type input "joão"
click at [429, 150] on span "901453773" at bounding box center [438, 152] width 103 height 14
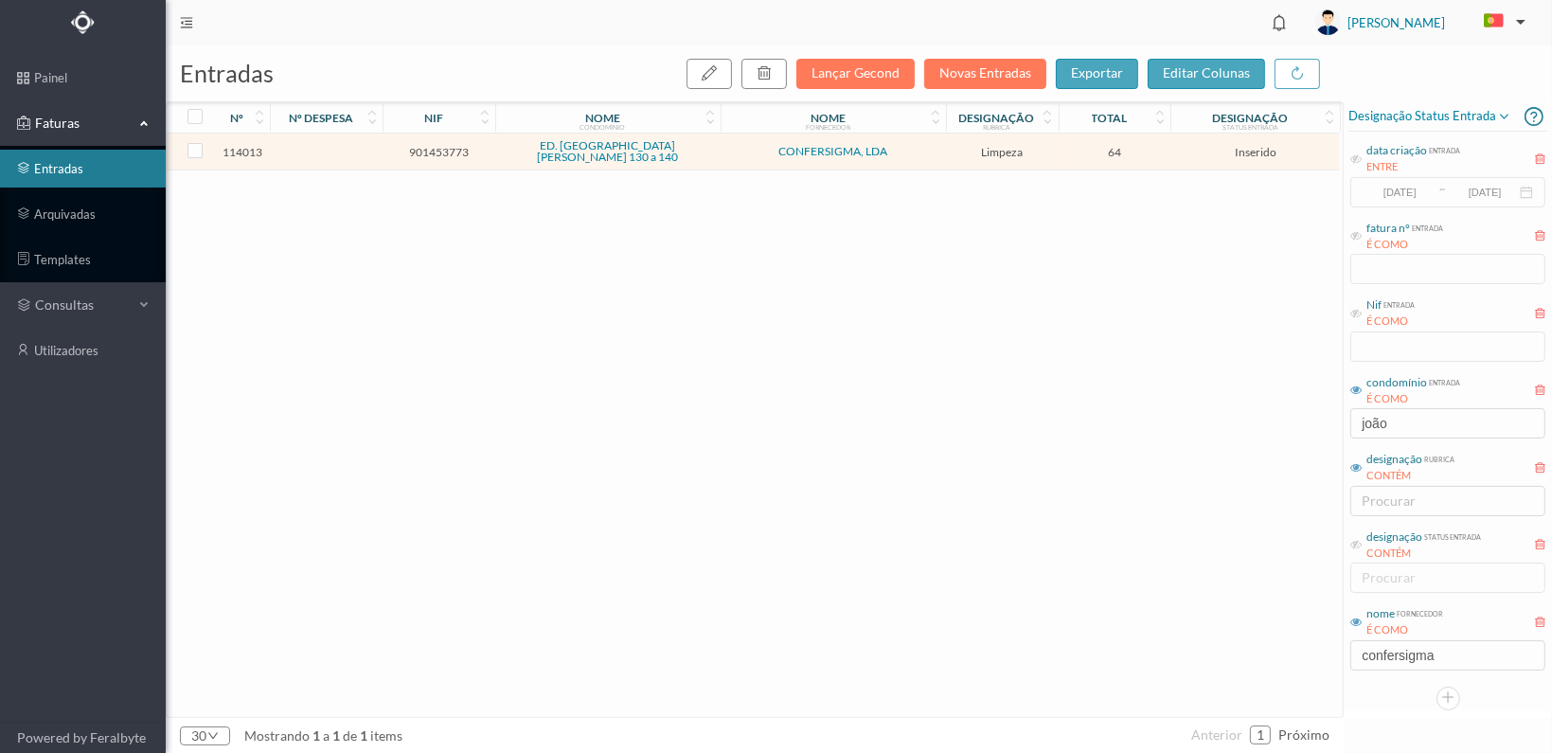
click at [429, 150] on span "901453773" at bounding box center [438, 152] width 103 height 14
click at [429, 149] on span "901453773" at bounding box center [438, 152] width 103 height 14
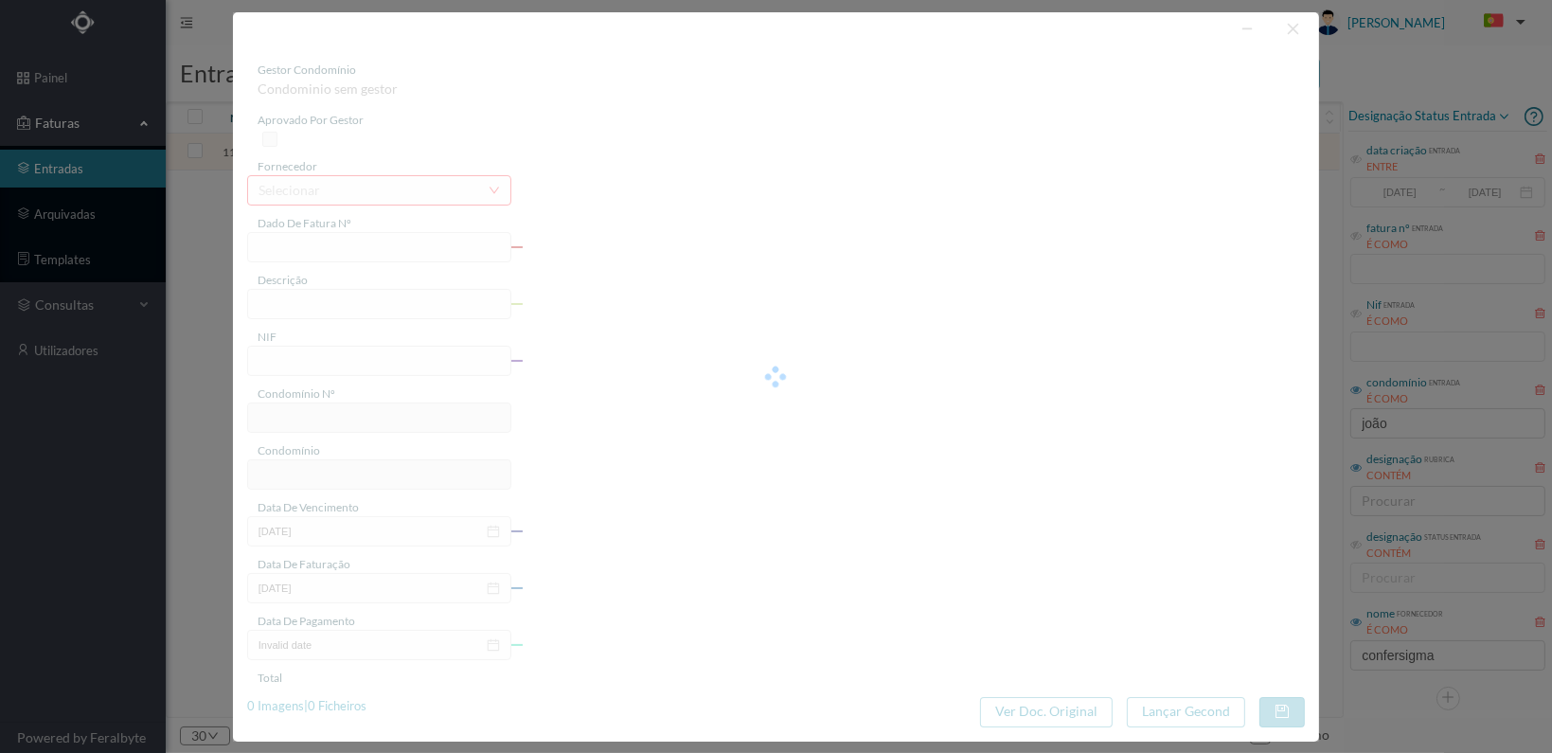
type input "FT 2025A1/86"
type input "LIMPEZA Outubro de 2025"
type input "901453773"
type input "[DATE]"
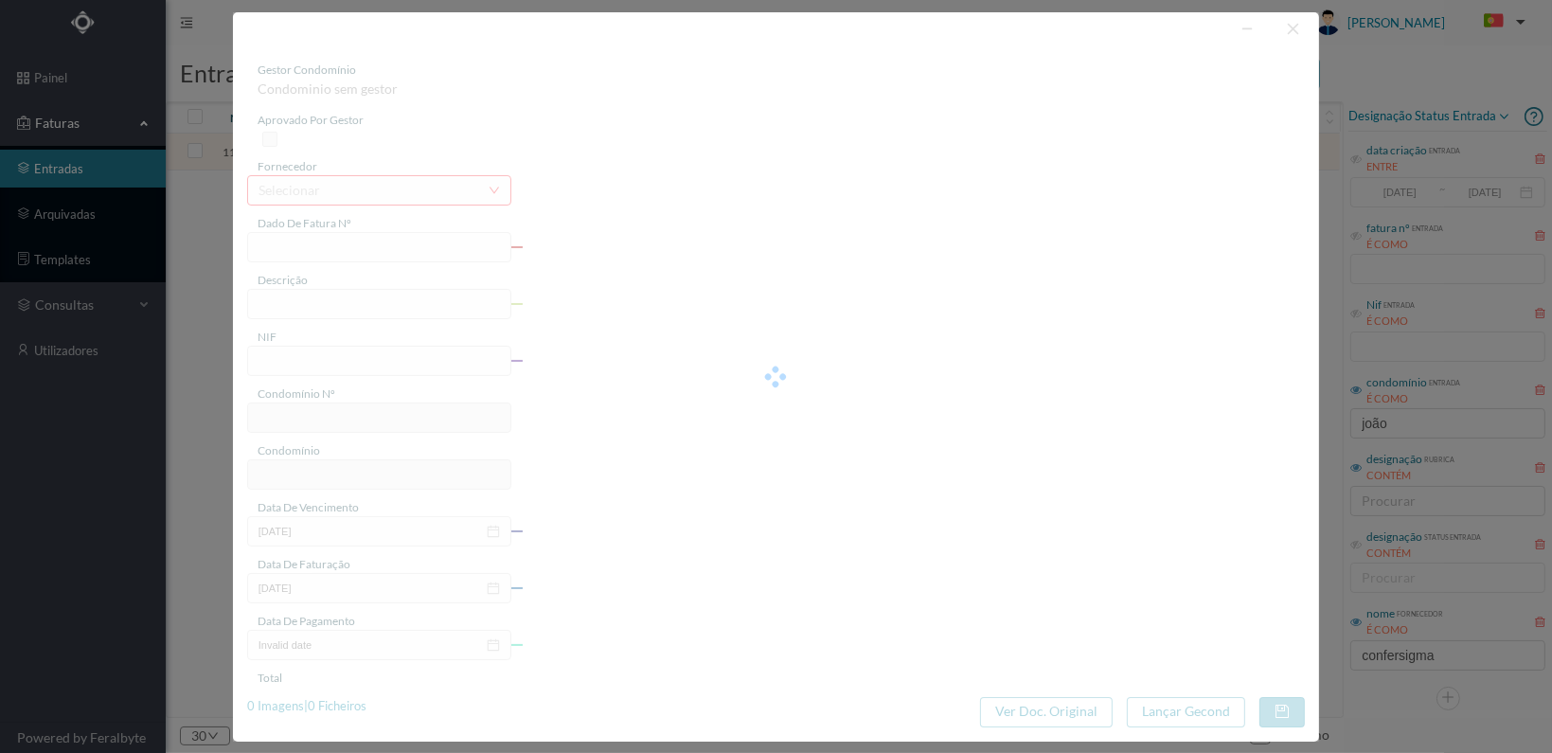
type input "[DATE]"
type input "64.00"
type input "757"
type input "ED. [GEOGRAPHIC_DATA][PERSON_NAME] 130 a 140"
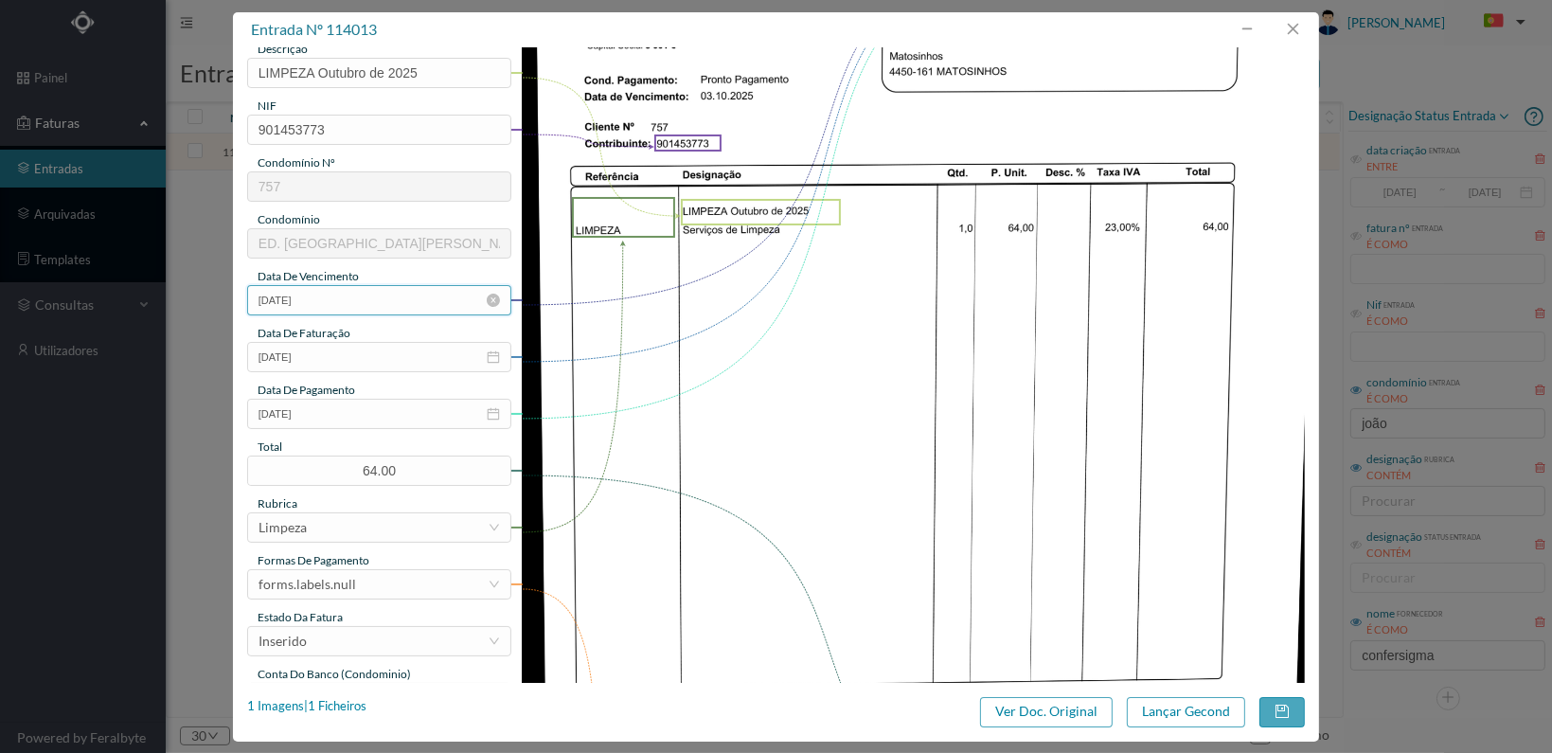
scroll to position [379, 0]
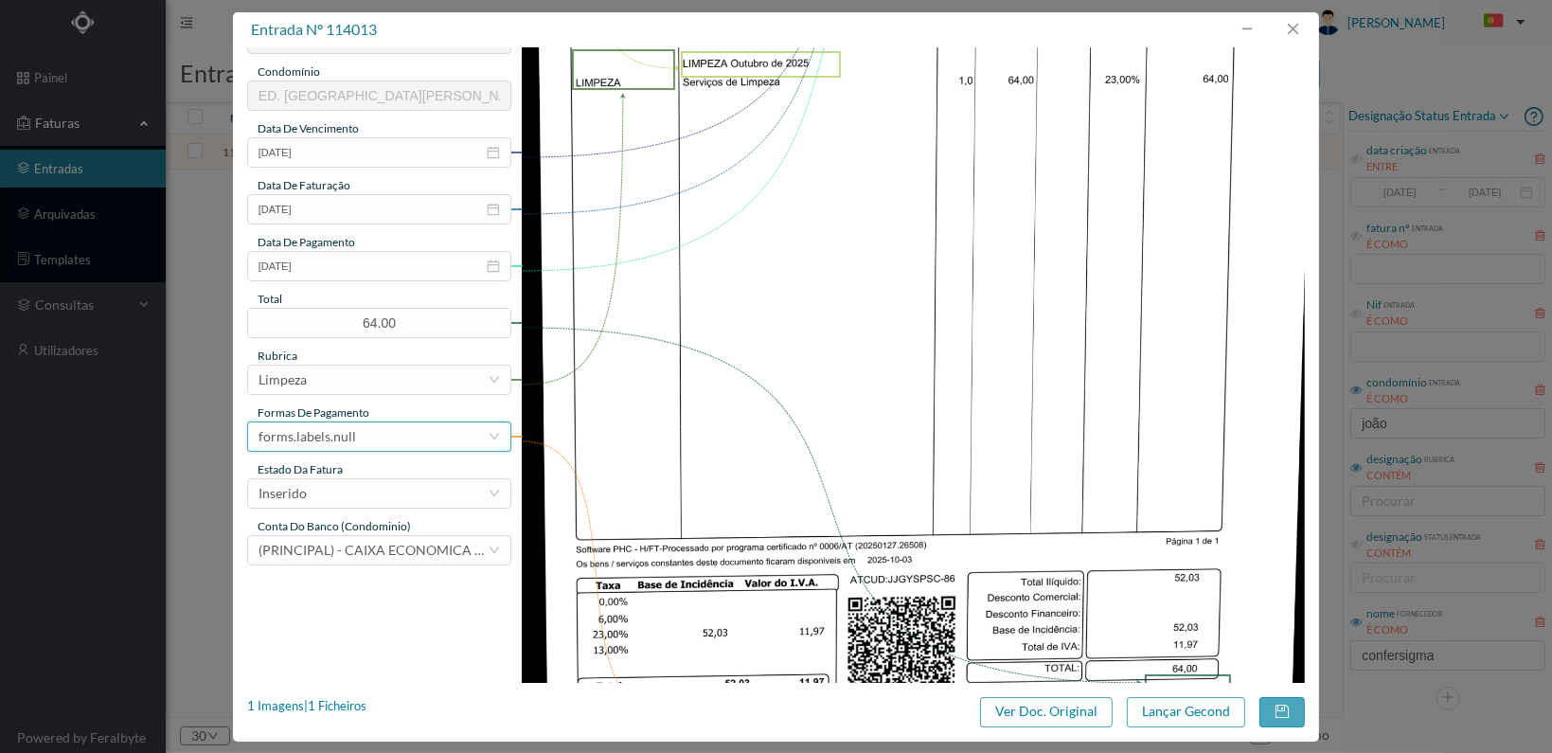
click at [387, 426] on div "forms.labels.null" at bounding box center [372, 436] width 229 height 28
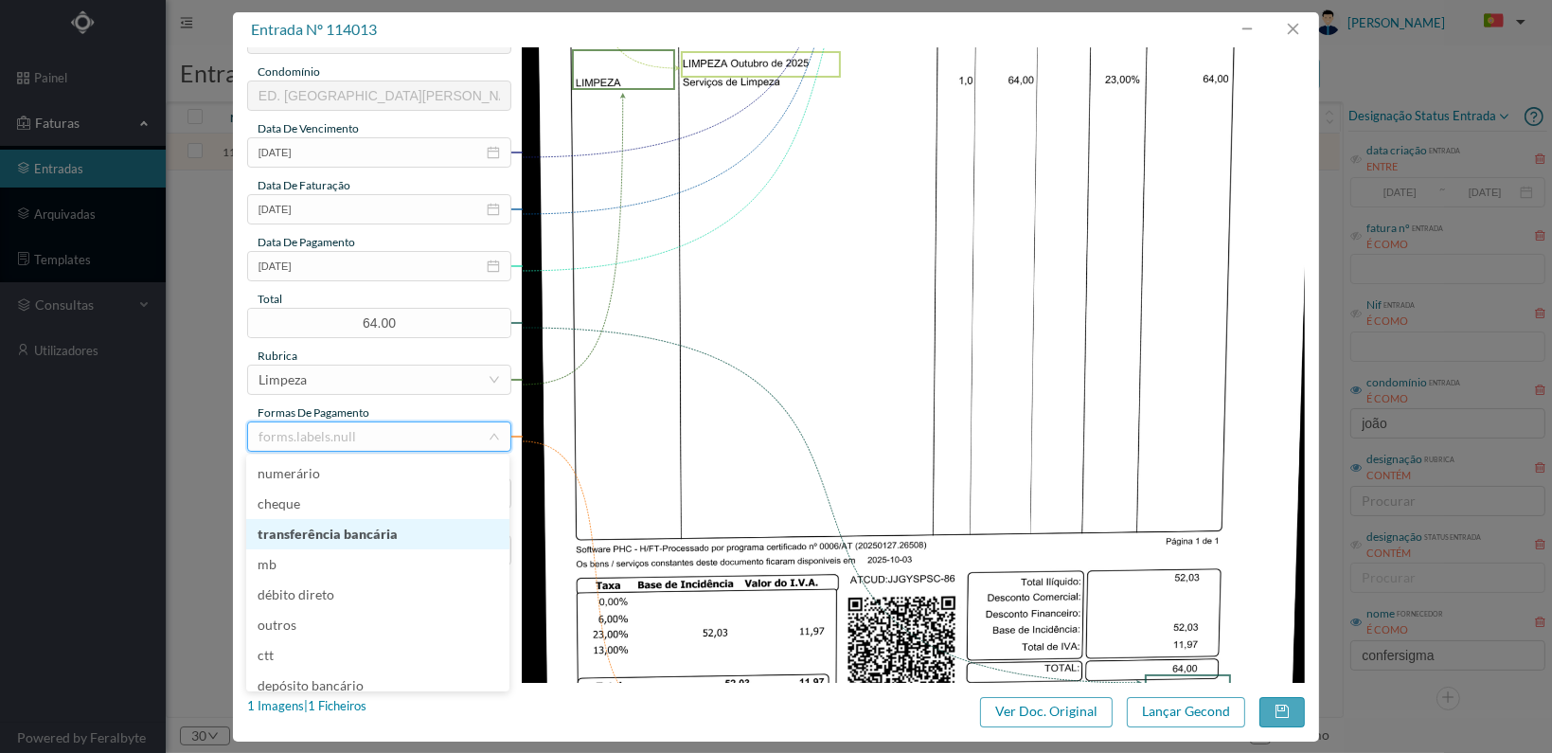
click at [362, 525] on li "transferência bancária" at bounding box center [377, 534] width 263 height 30
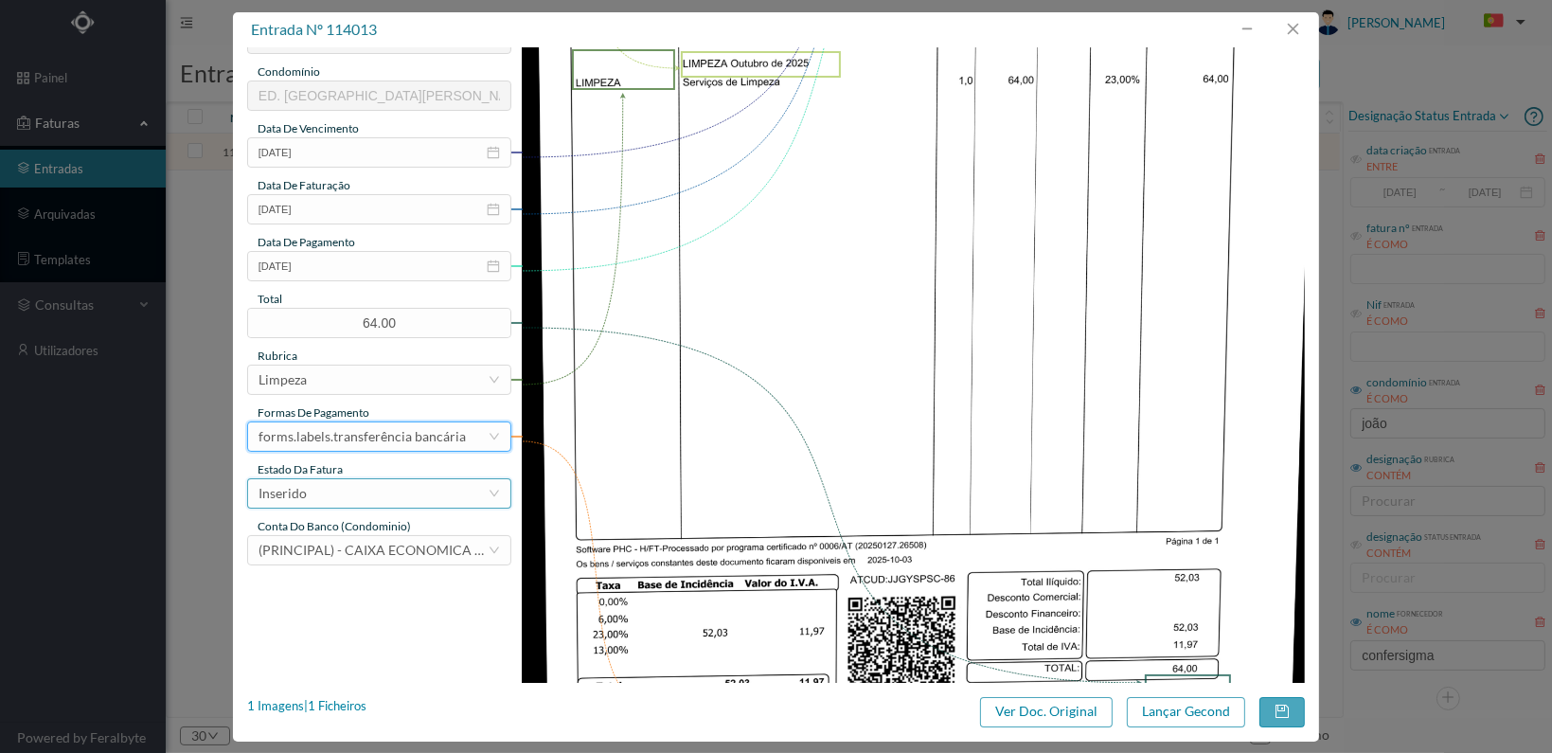
click at [411, 488] on div "Inserido" at bounding box center [372, 493] width 229 height 28
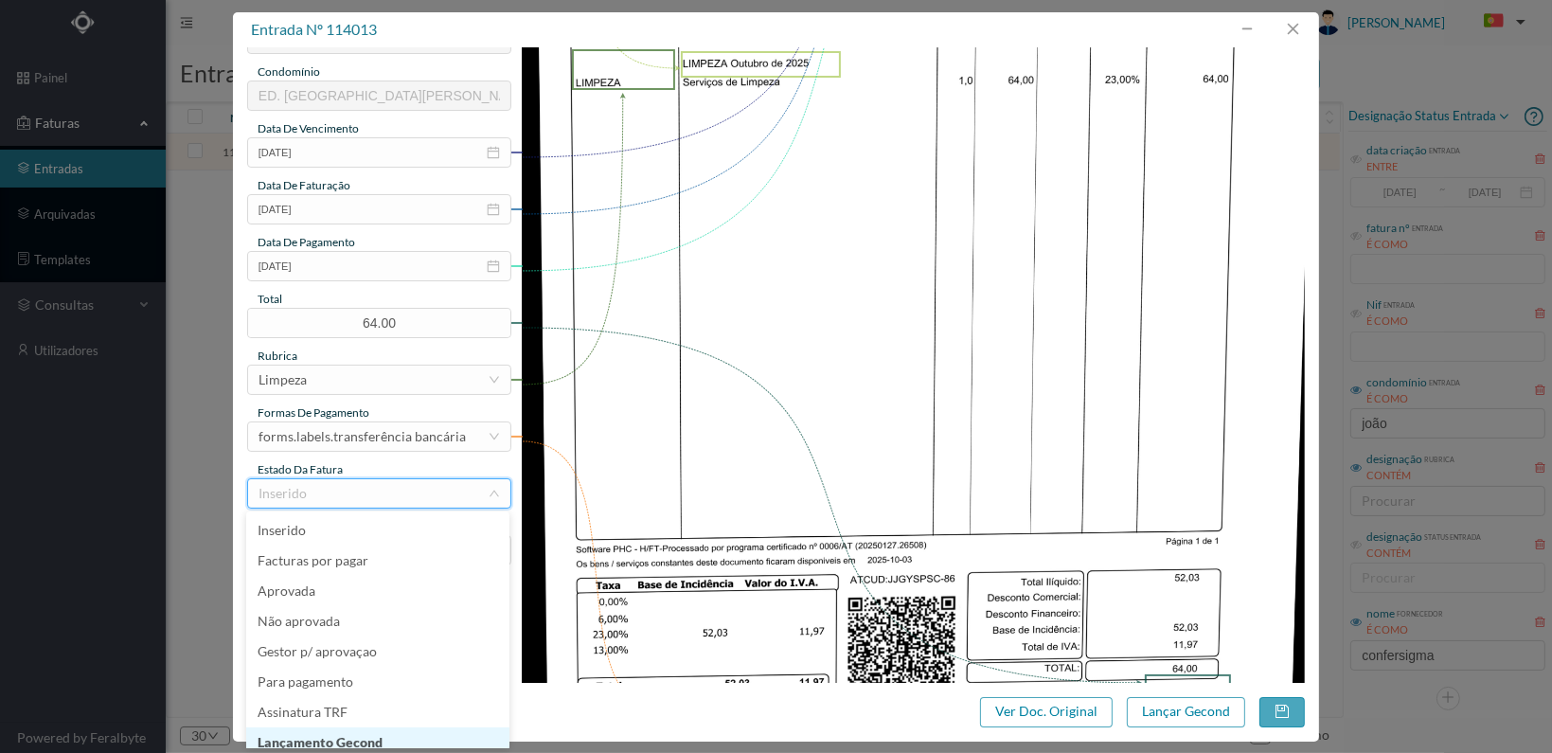
scroll to position [9, 0]
click at [375, 729] on li "Lançamento Gecond" at bounding box center [377, 733] width 263 height 30
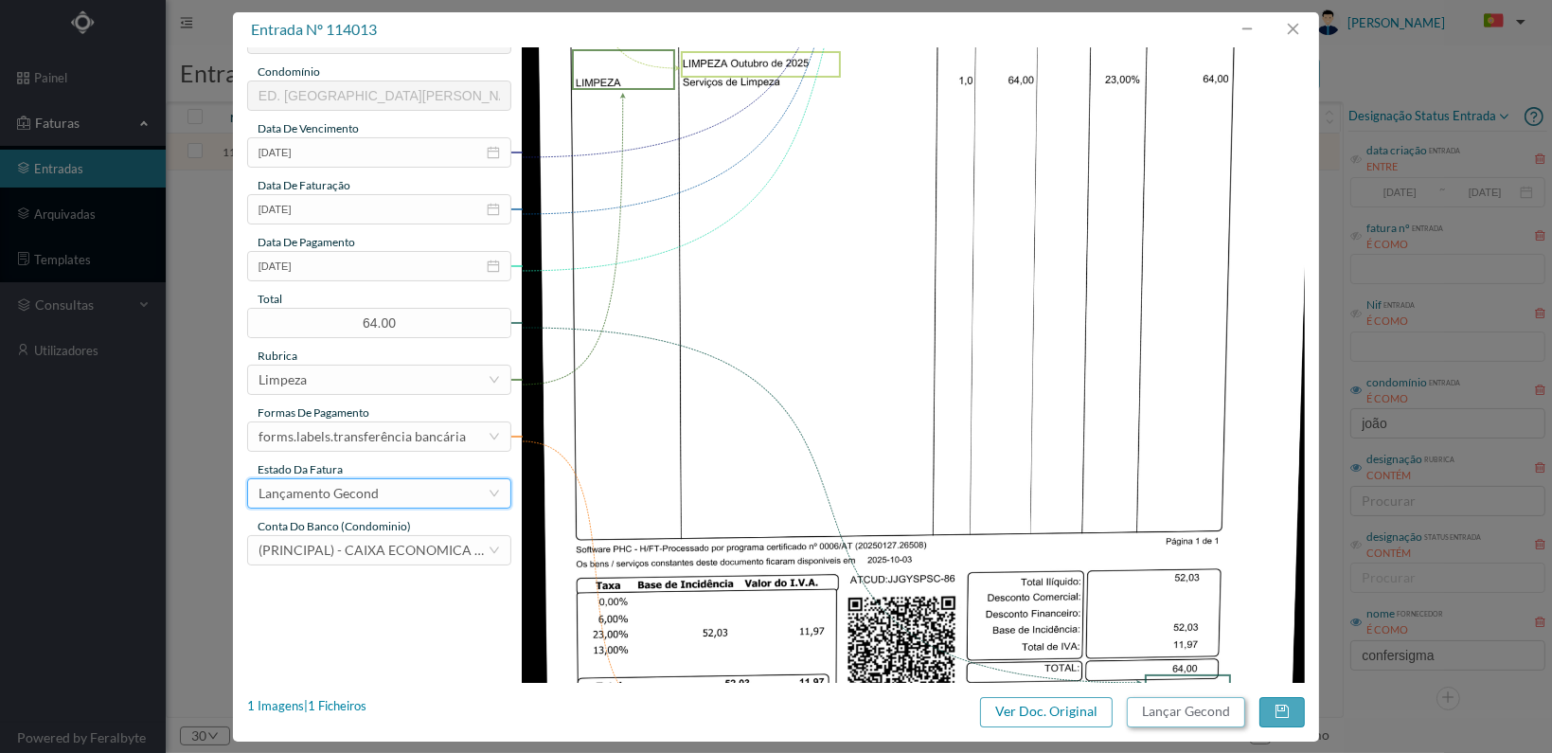
click at [1191, 715] on button "Lançar Gecond" at bounding box center [1186, 712] width 118 height 30
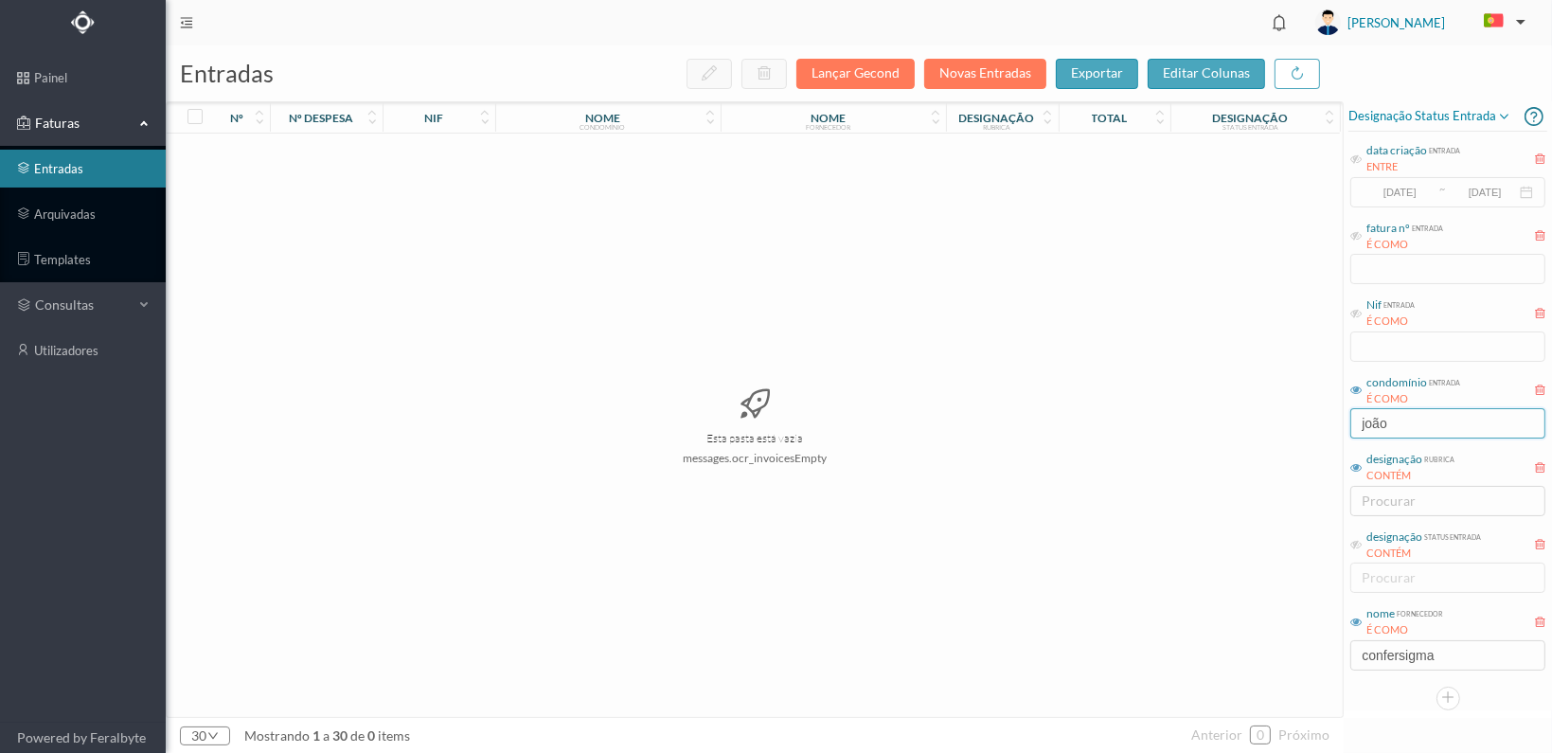
drag, startPoint x: 1399, startPoint y: 418, endPoint x: 1345, endPoint y: 421, distance: 54.1
click at [1345, 421] on div "Designação status entrada data criação entrada ENTRE [DATE] ~ [DATE] fatura nº …" at bounding box center [1447, 405] width 208 height 609
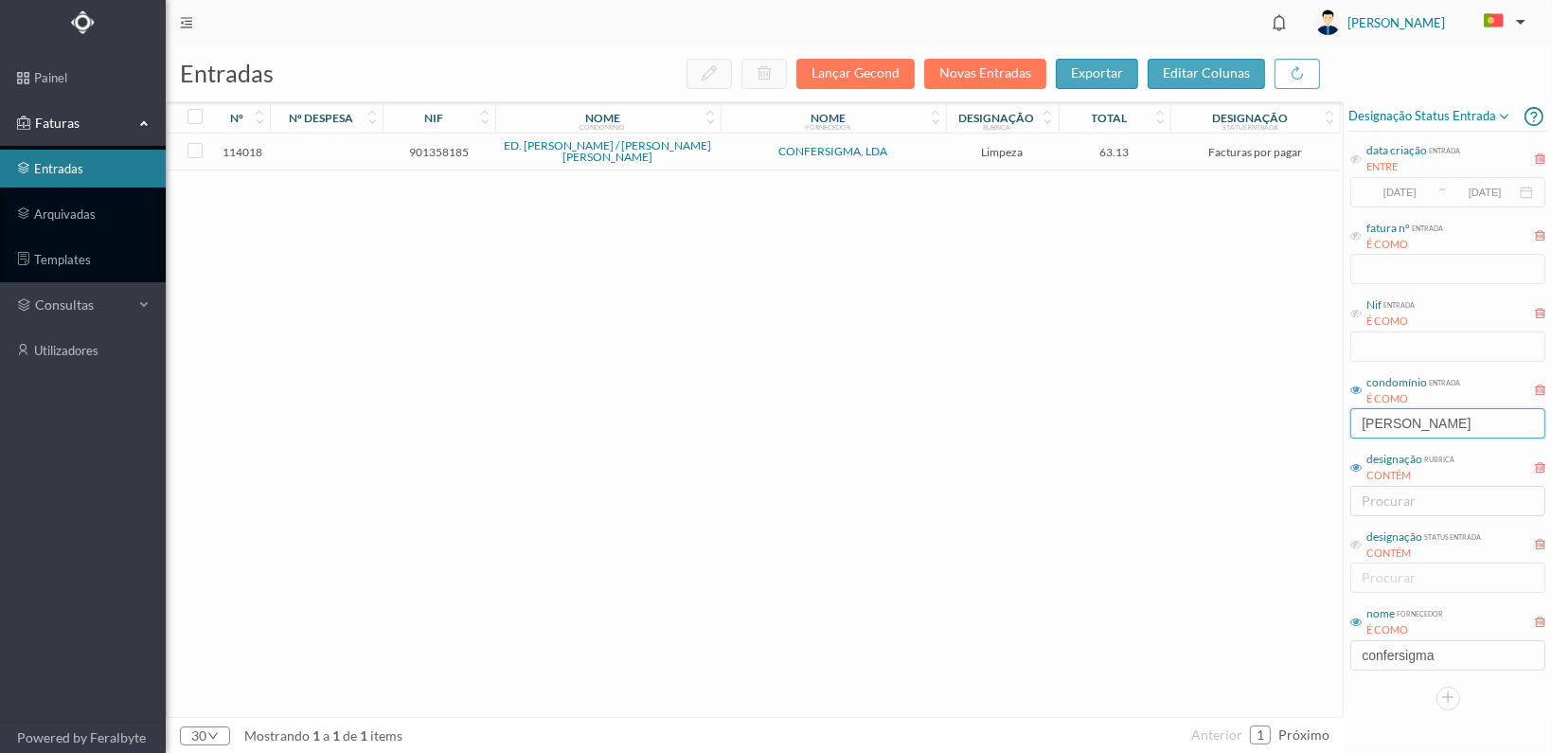
type input "[PERSON_NAME]"
click at [418, 145] on span "901358185" at bounding box center [438, 152] width 103 height 14
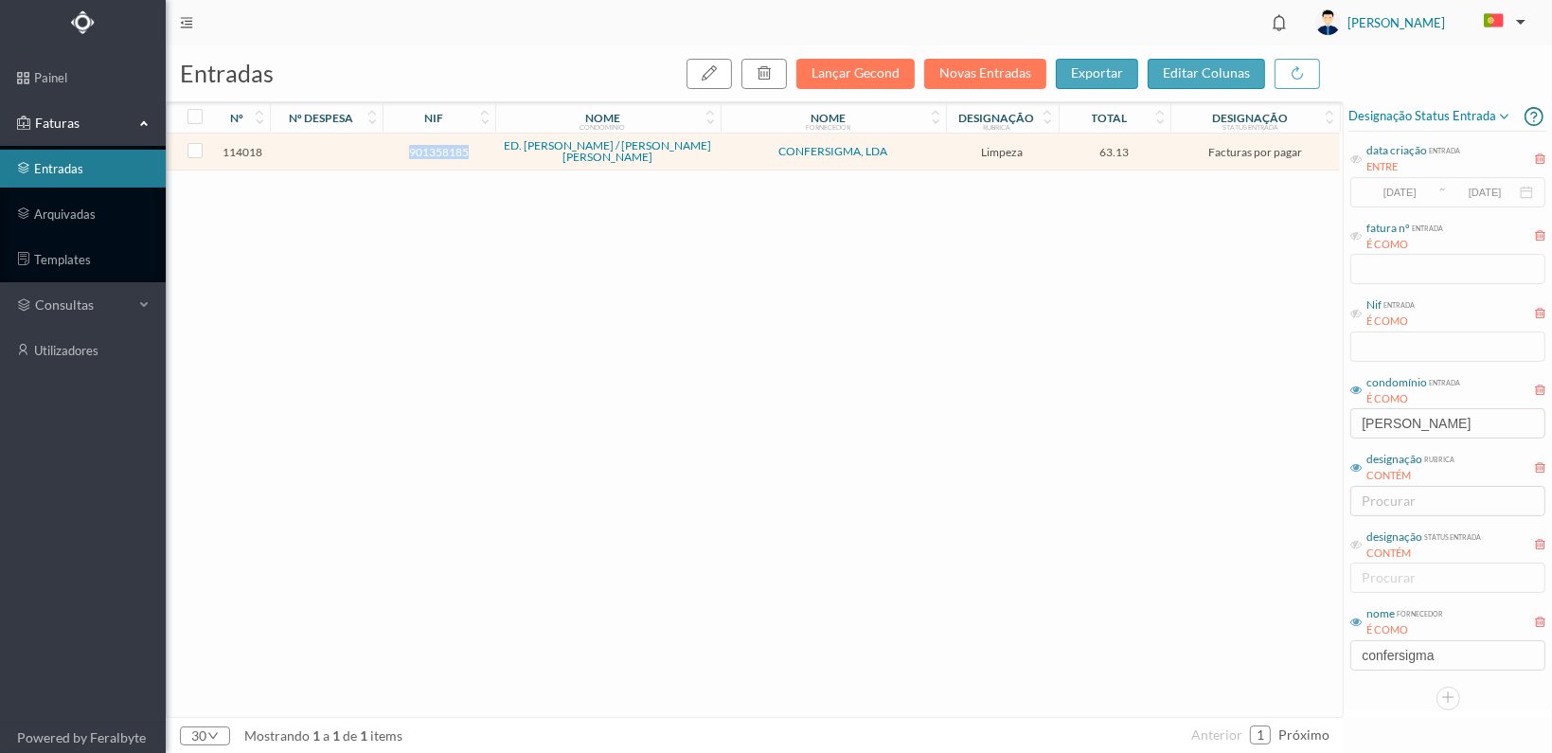
click at [418, 145] on span "901358185" at bounding box center [438, 152] width 103 height 14
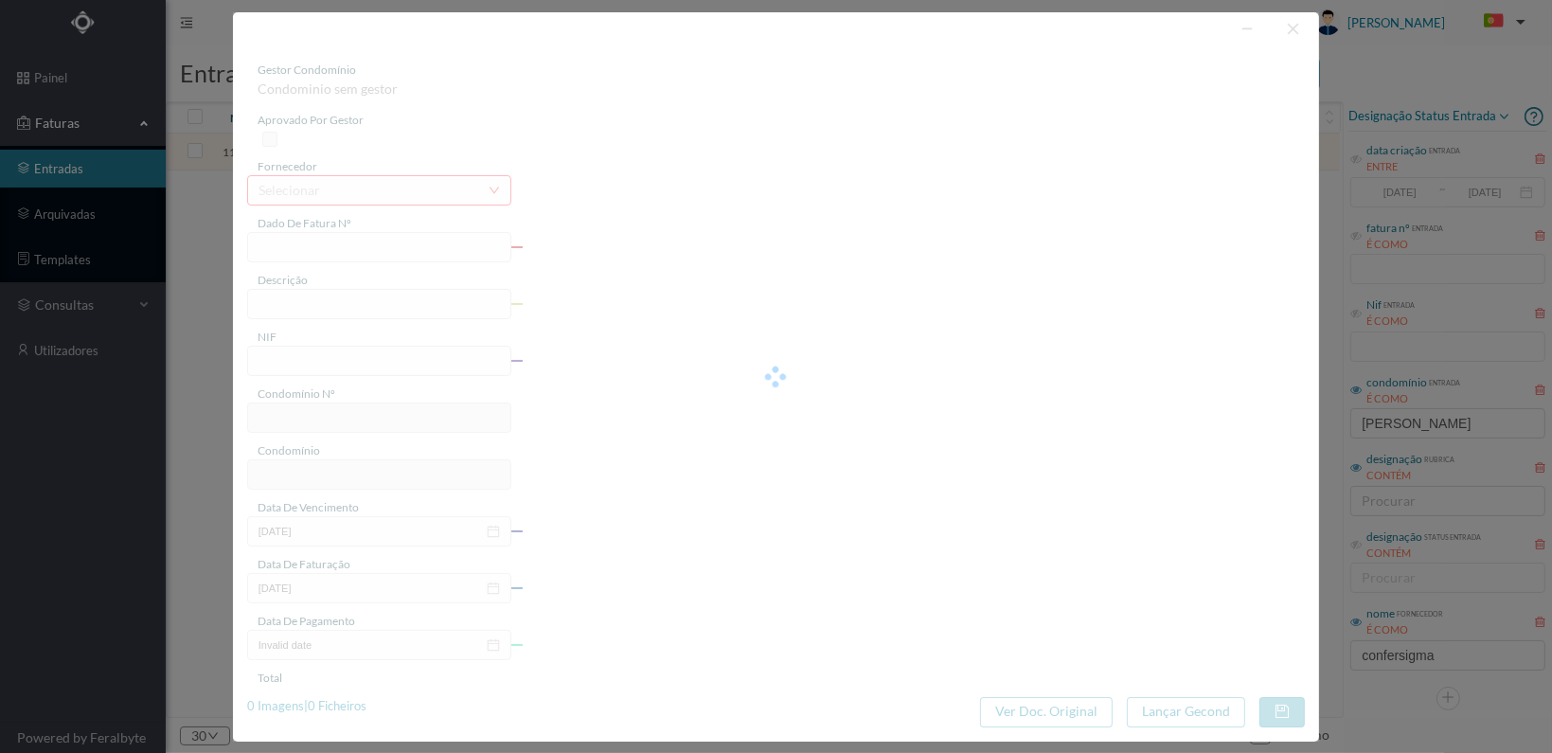
type input "FT 2025A1/81"
type input "LIMPEZA Outubro de 2025"
type input "901358185"
type input "[DATE]"
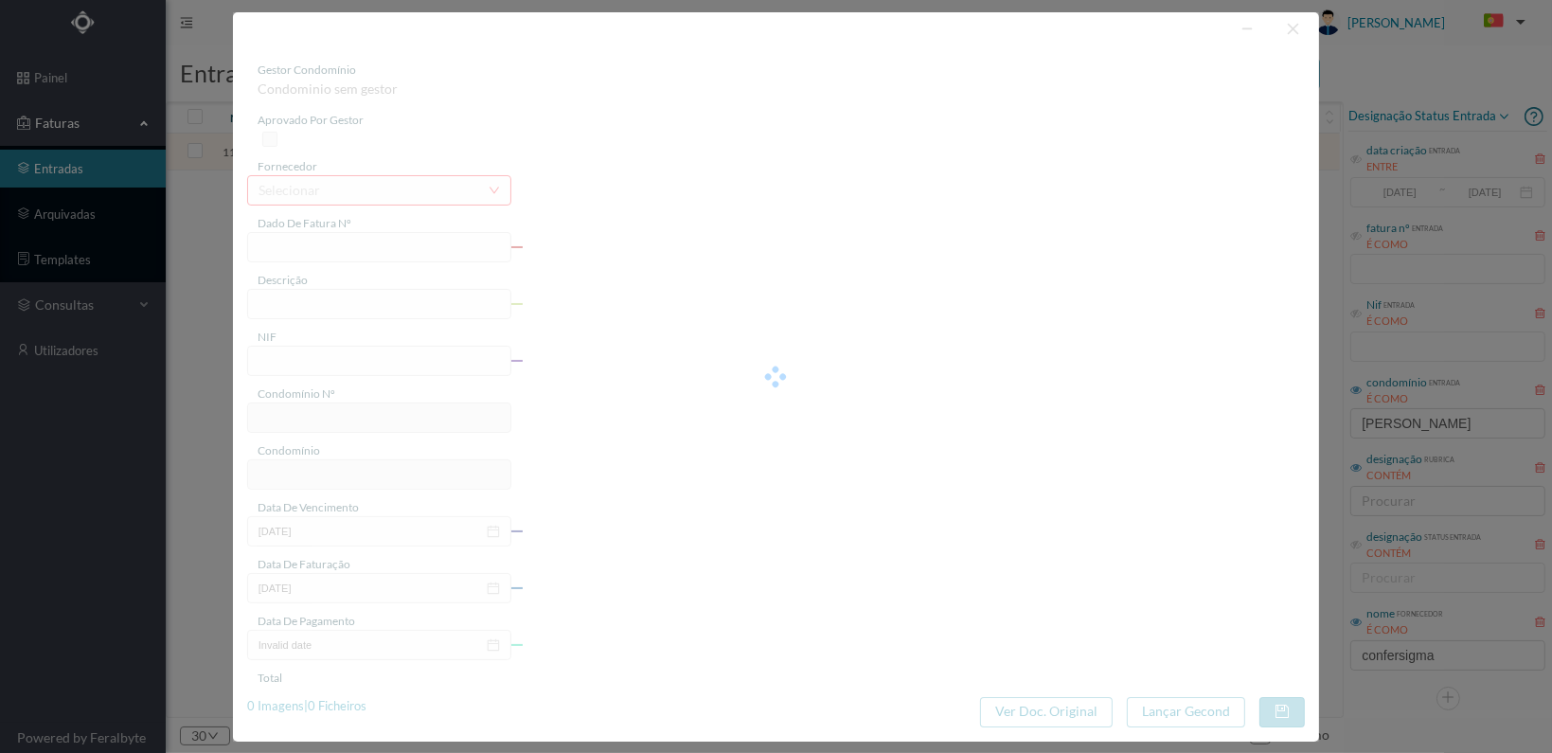
type input "[DATE]"
type input "63.13"
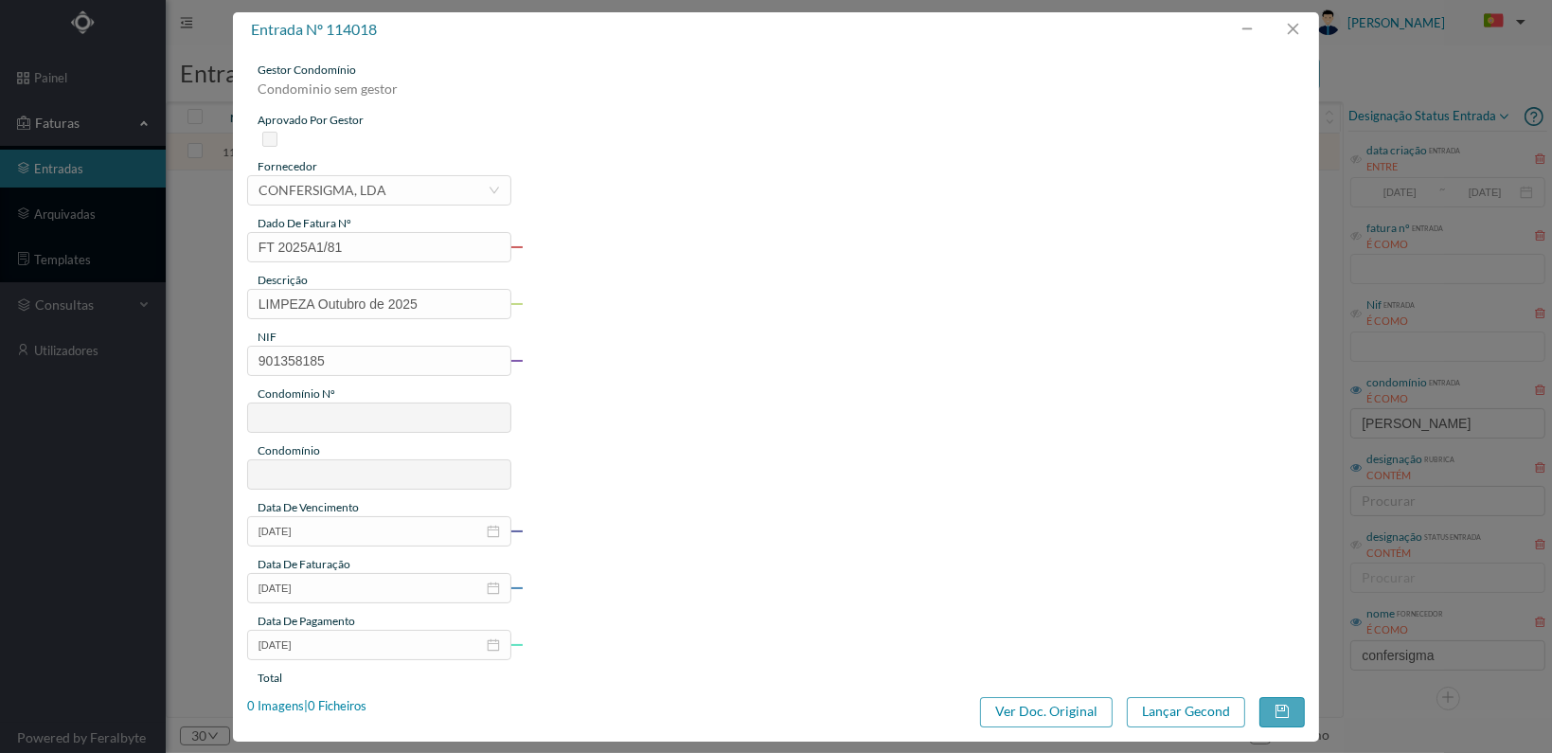
type input "221"
type input "ED. [PERSON_NAME] / [PERSON_NAME] [PERSON_NAME]"
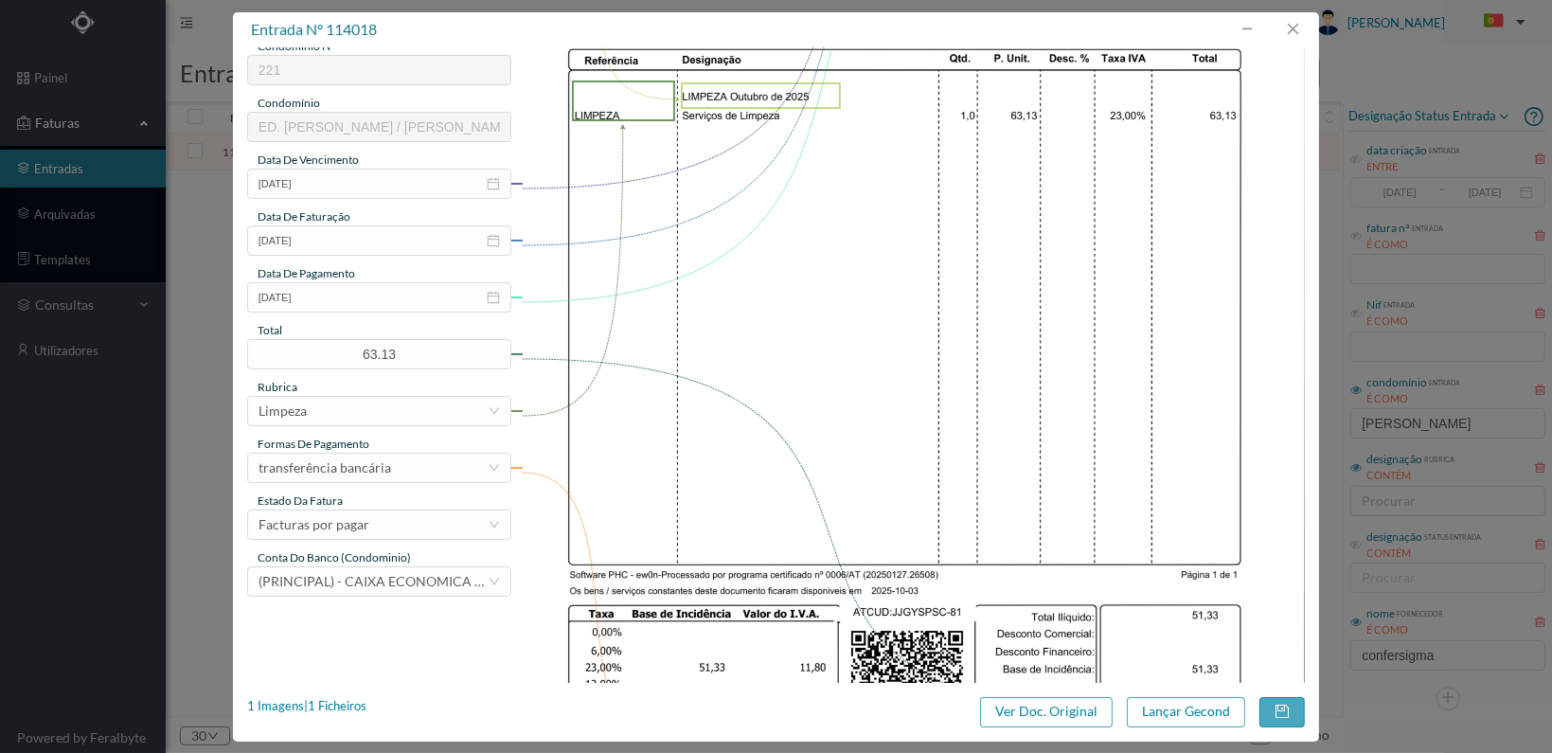
scroll to position [473, 0]
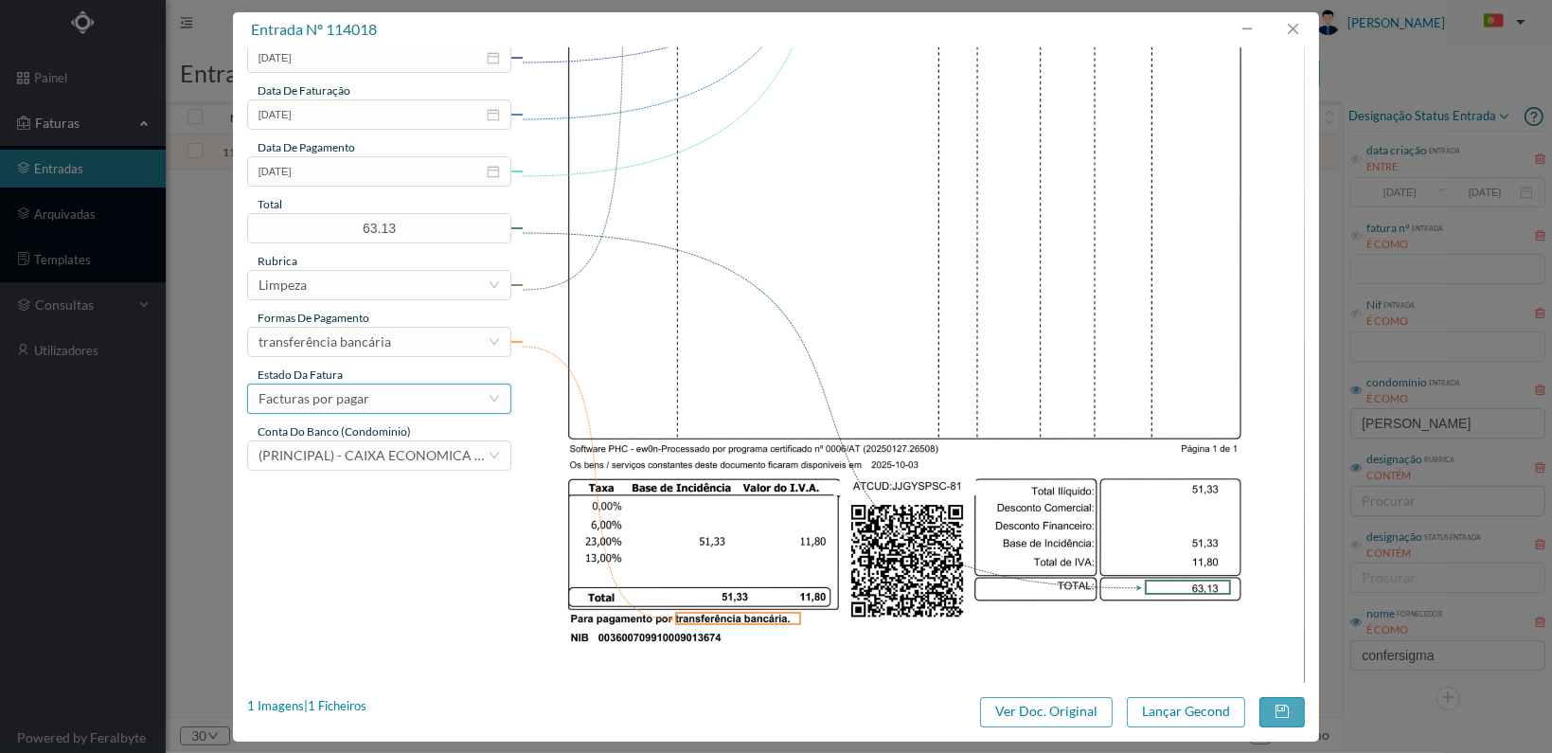
click at [451, 399] on div "Facturas por pagar" at bounding box center [372, 398] width 229 height 28
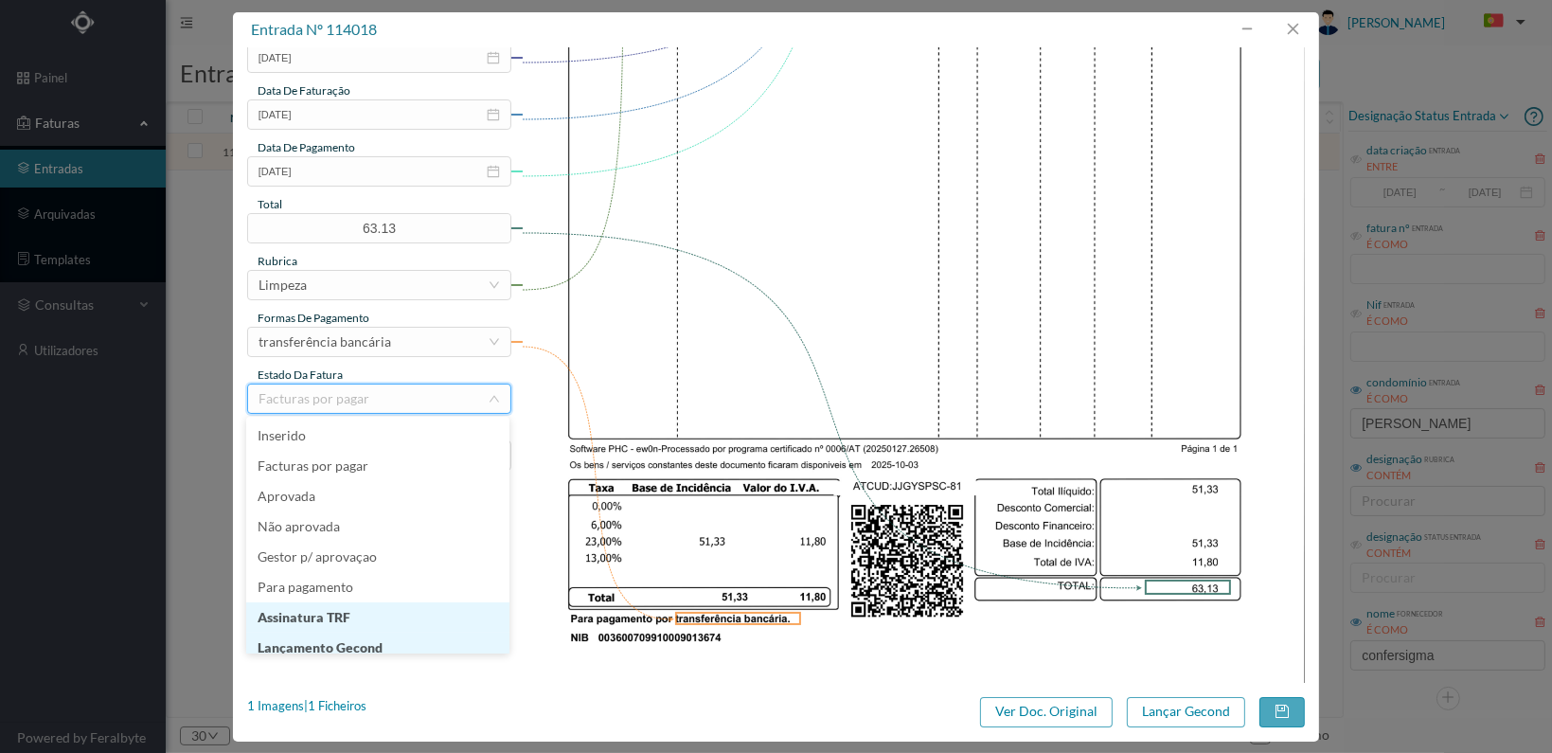
scroll to position [9, 0]
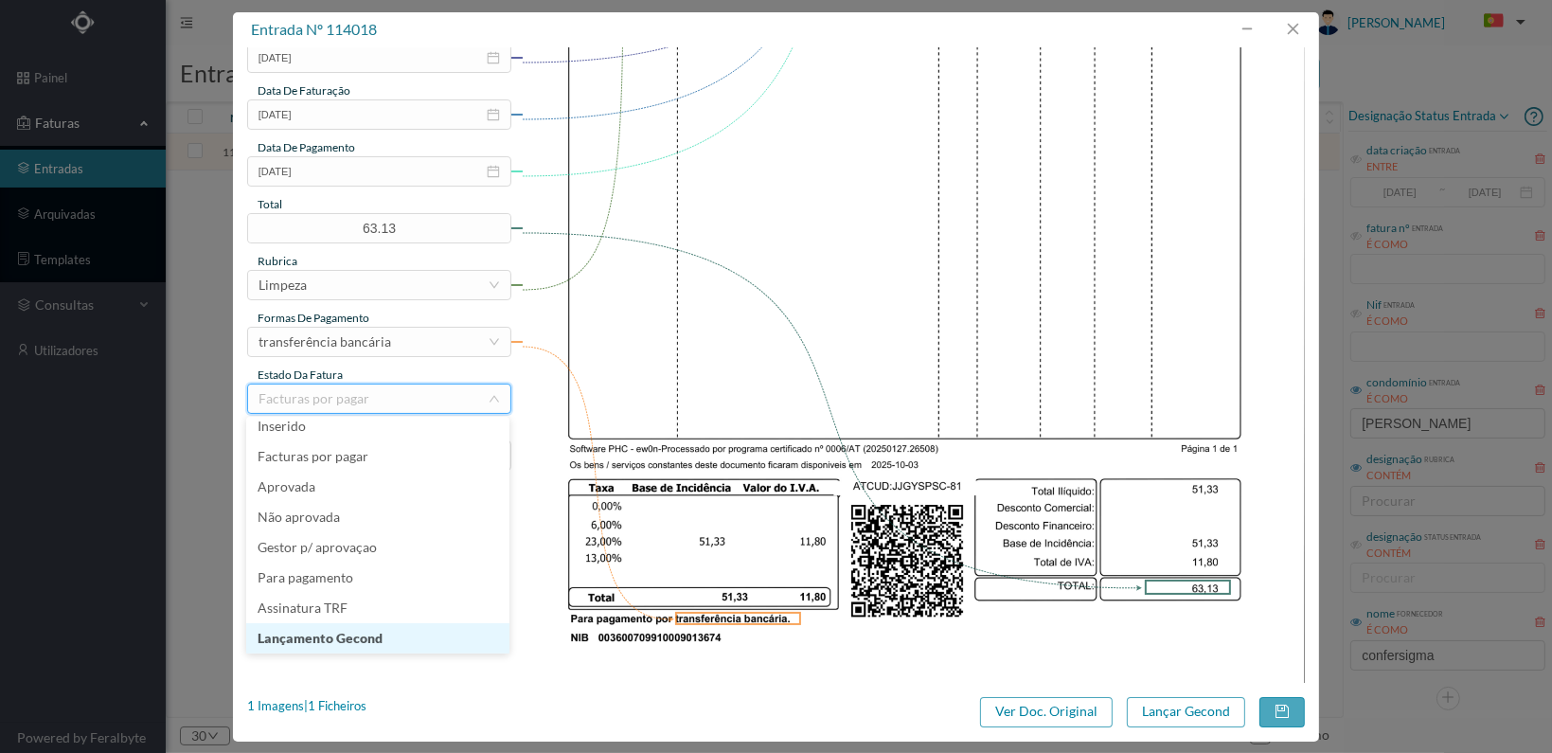
click at [390, 633] on li "Lançamento Gecond" at bounding box center [377, 638] width 263 height 30
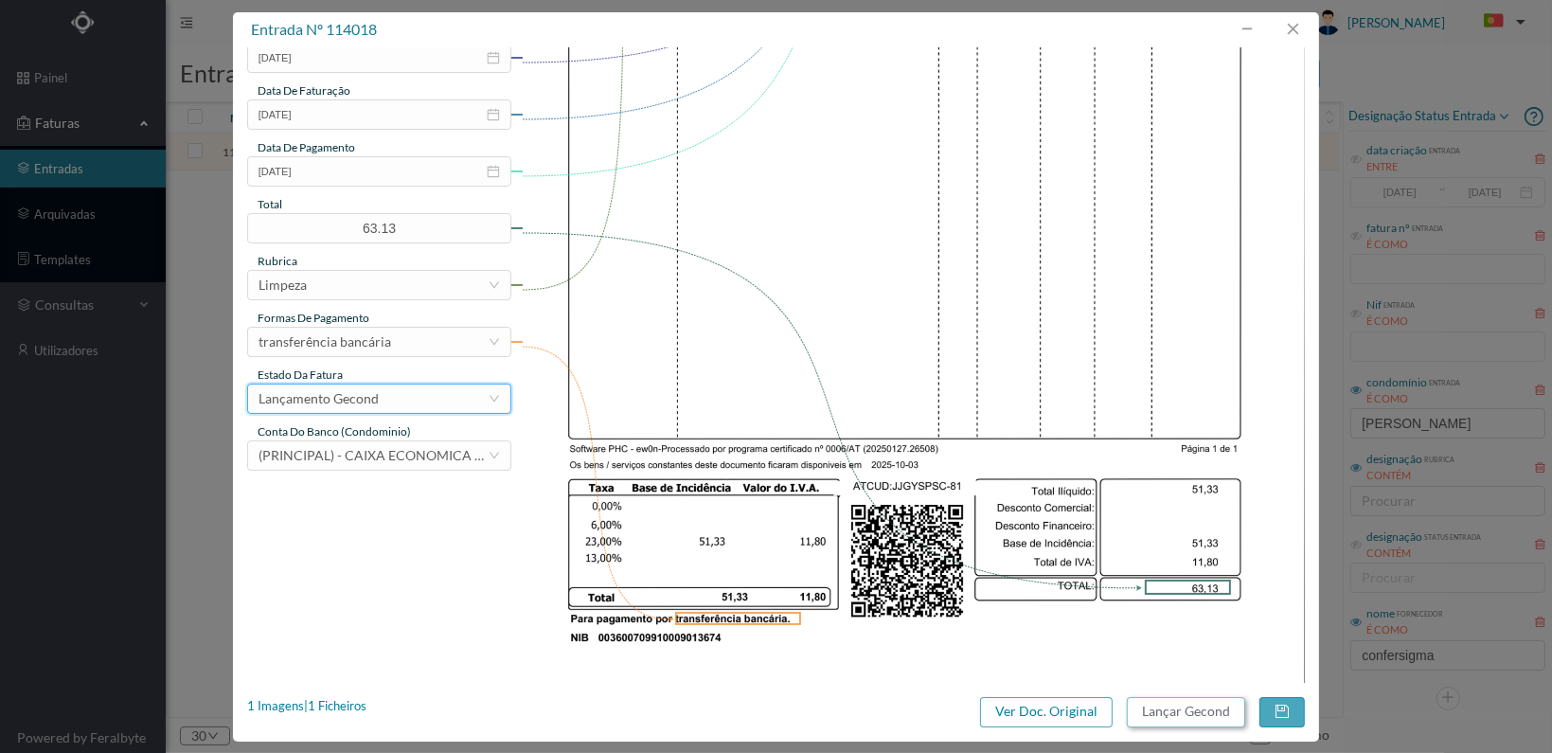
click at [1177, 718] on button "Lançar Gecond" at bounding box center [1186, 712] width 118 height 30
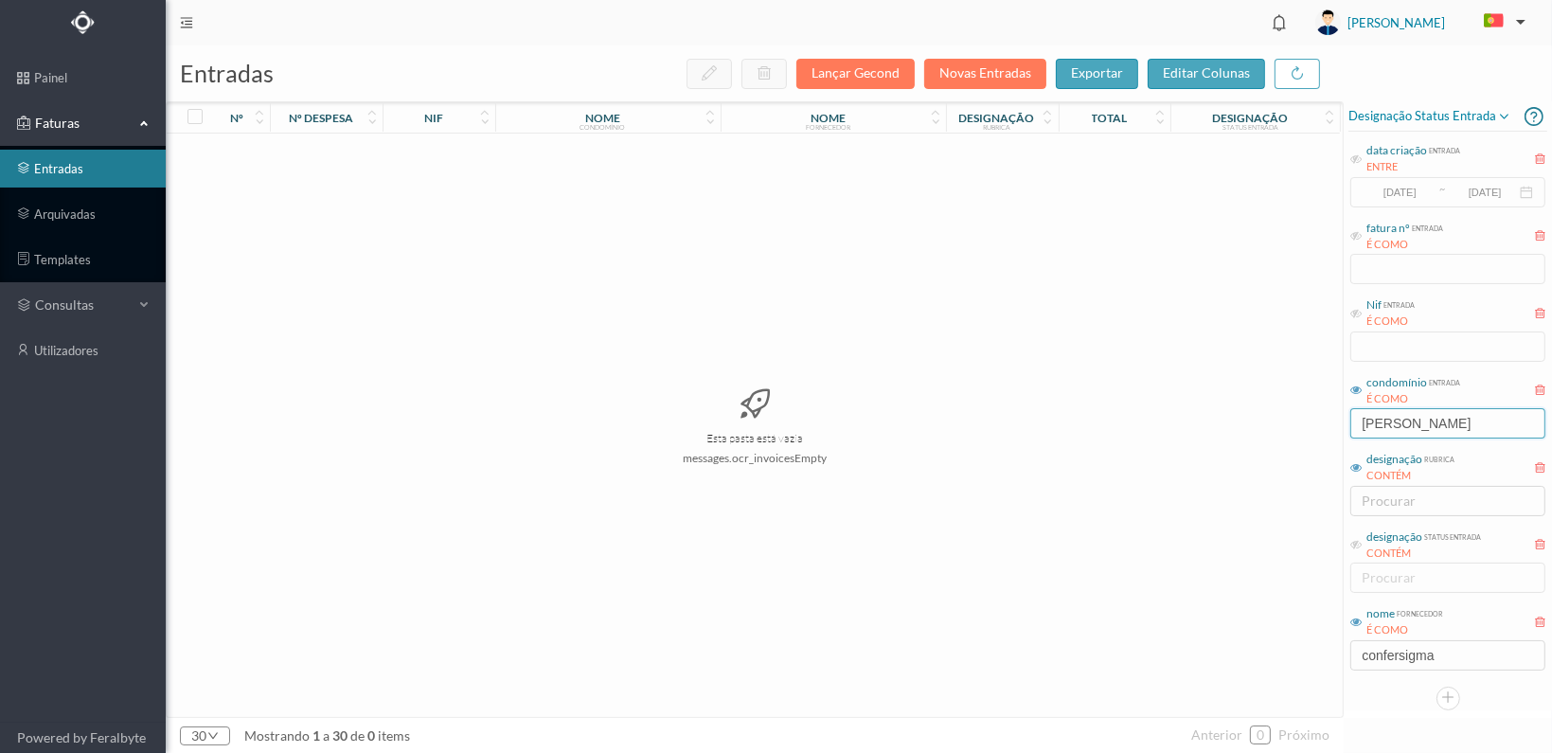
drag, startPoint x: 1432, startPoint y: 426, endPoint x: 1340, endPoint y: 425, distance: 92.8
click at [1340, 425] on div "entradas Lançar Gecond Novas Entradas exportar editar colunas nº nº despesa nif…" at bounding box center [859, 398] width 1386 height 707
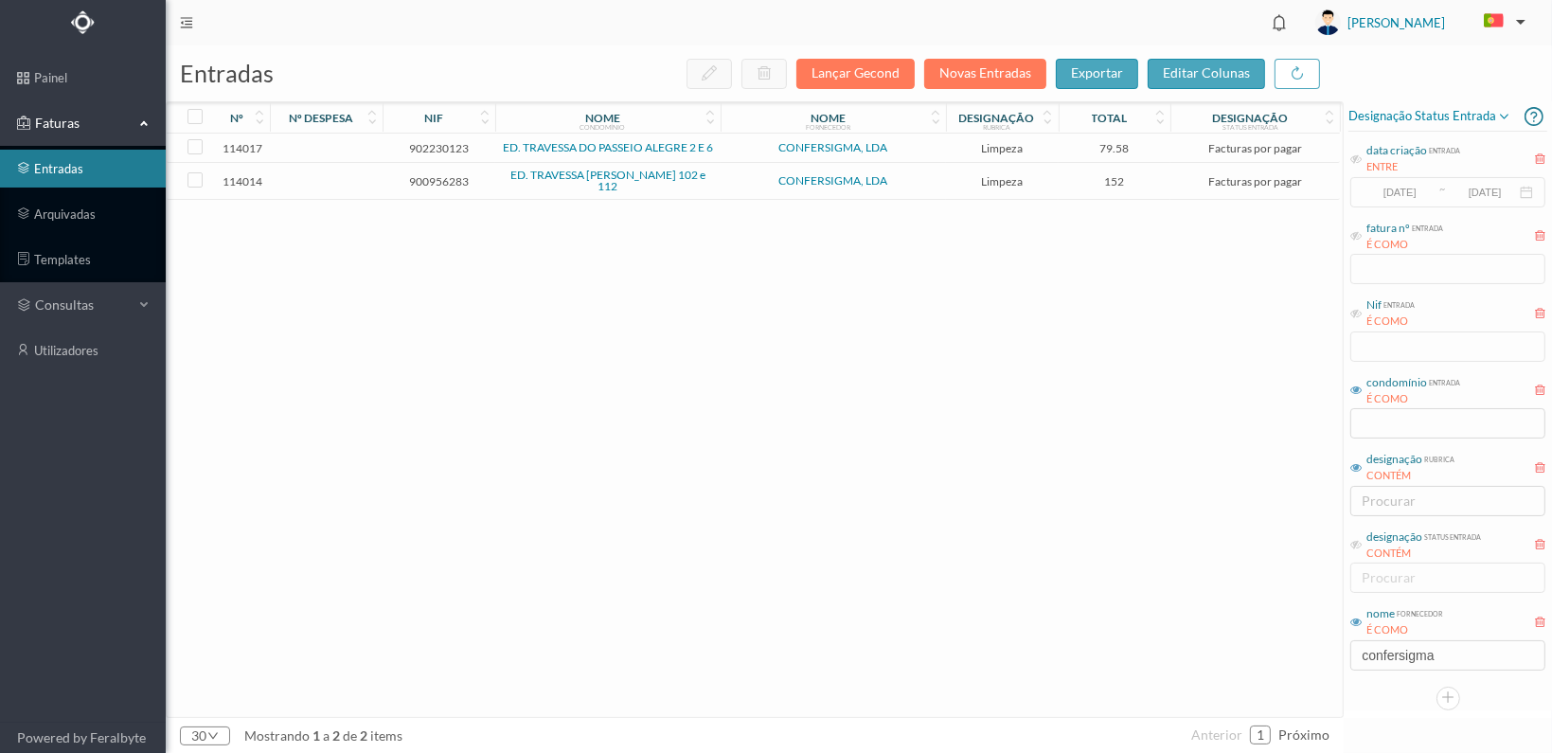
click at [439, 175] on span "900956283" at bounding box center [438, 181] width 103 height 14
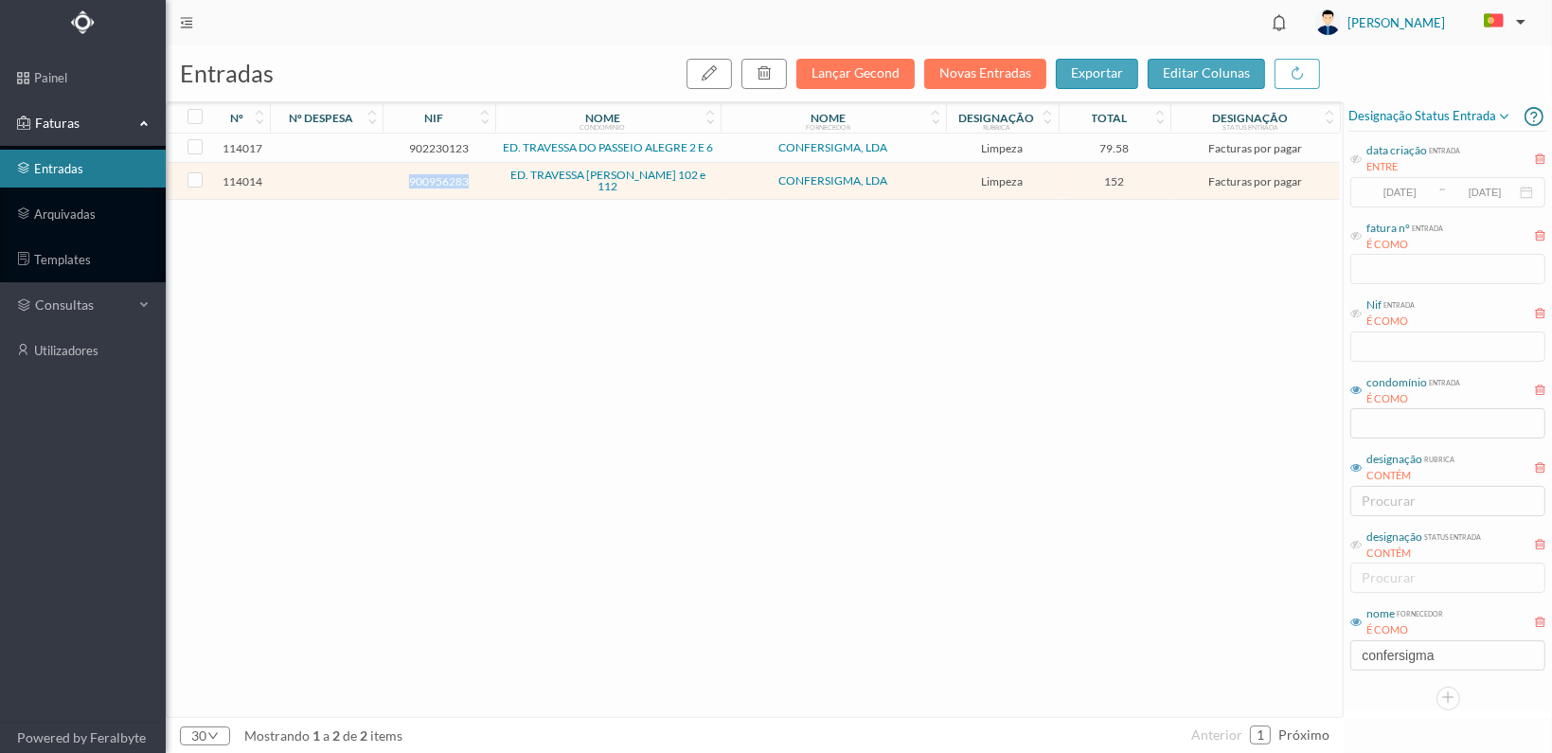
click at [439, 175] on span "900956283" at bounding box center [438, 181] width 103 height 14
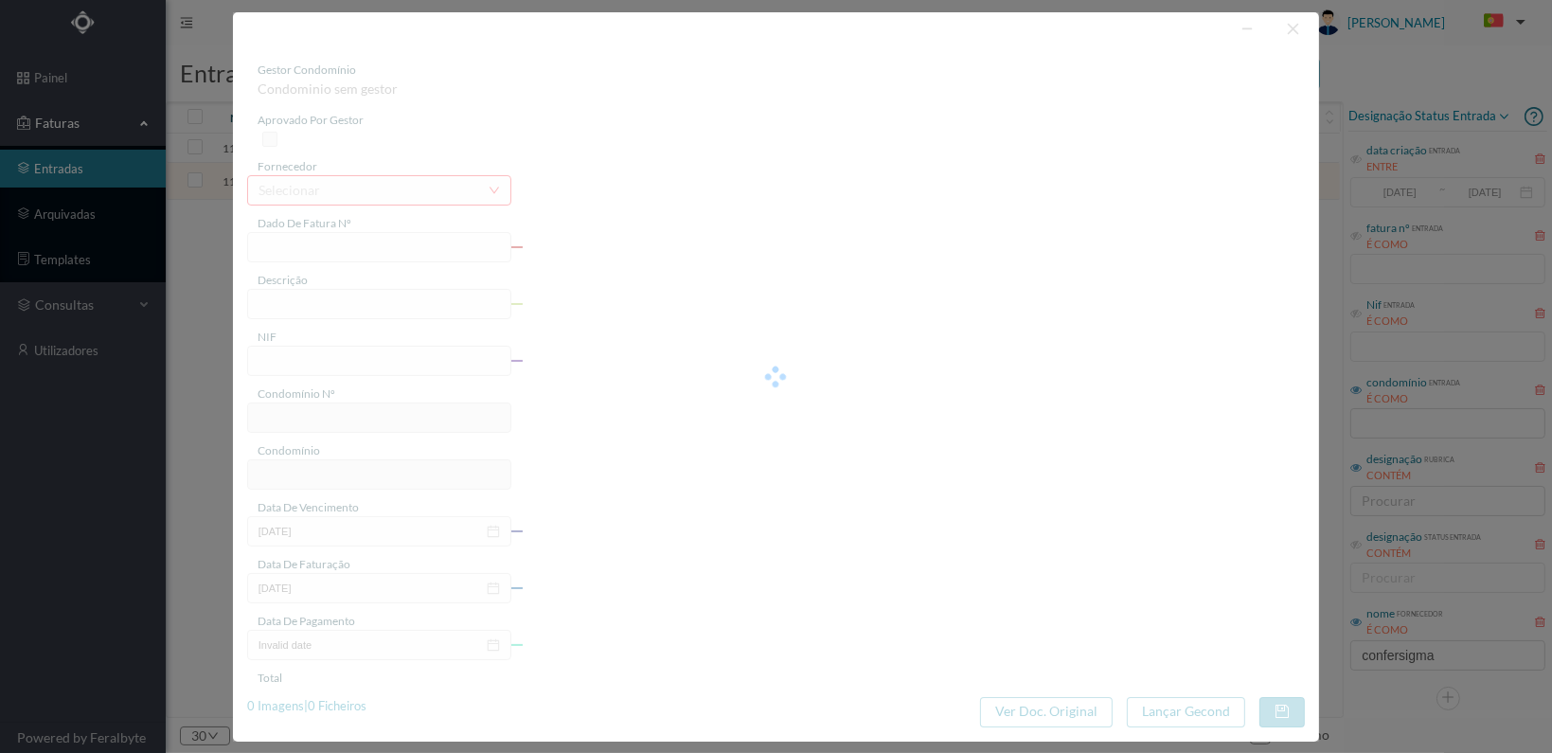
type input "FT 2025A1/85"
type input "LIMPEZA Outubro de 2020 Servicos de Limpeza"
type input "900956283"
type input "[DATE]"
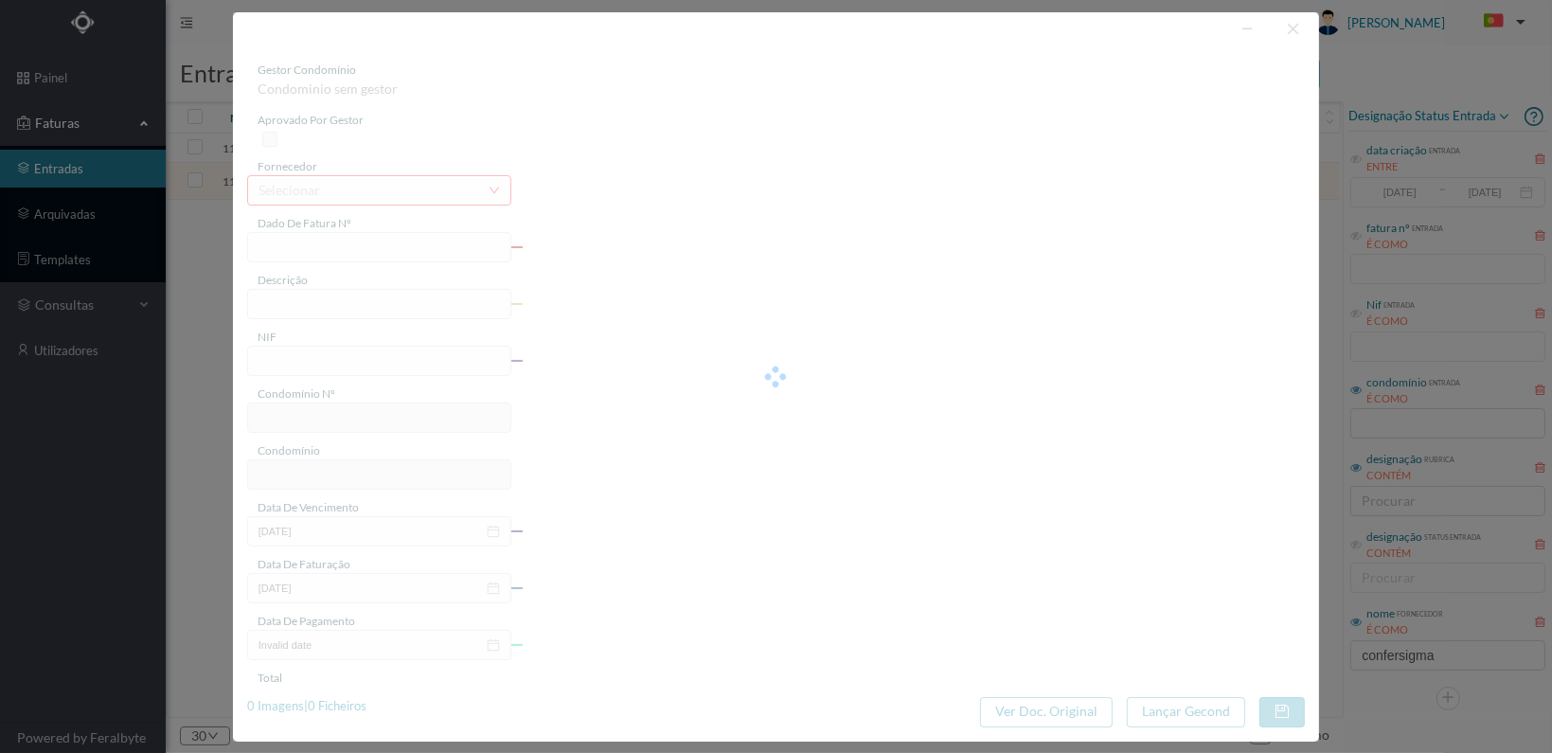
type input "[DATE]"
type input "152.00"
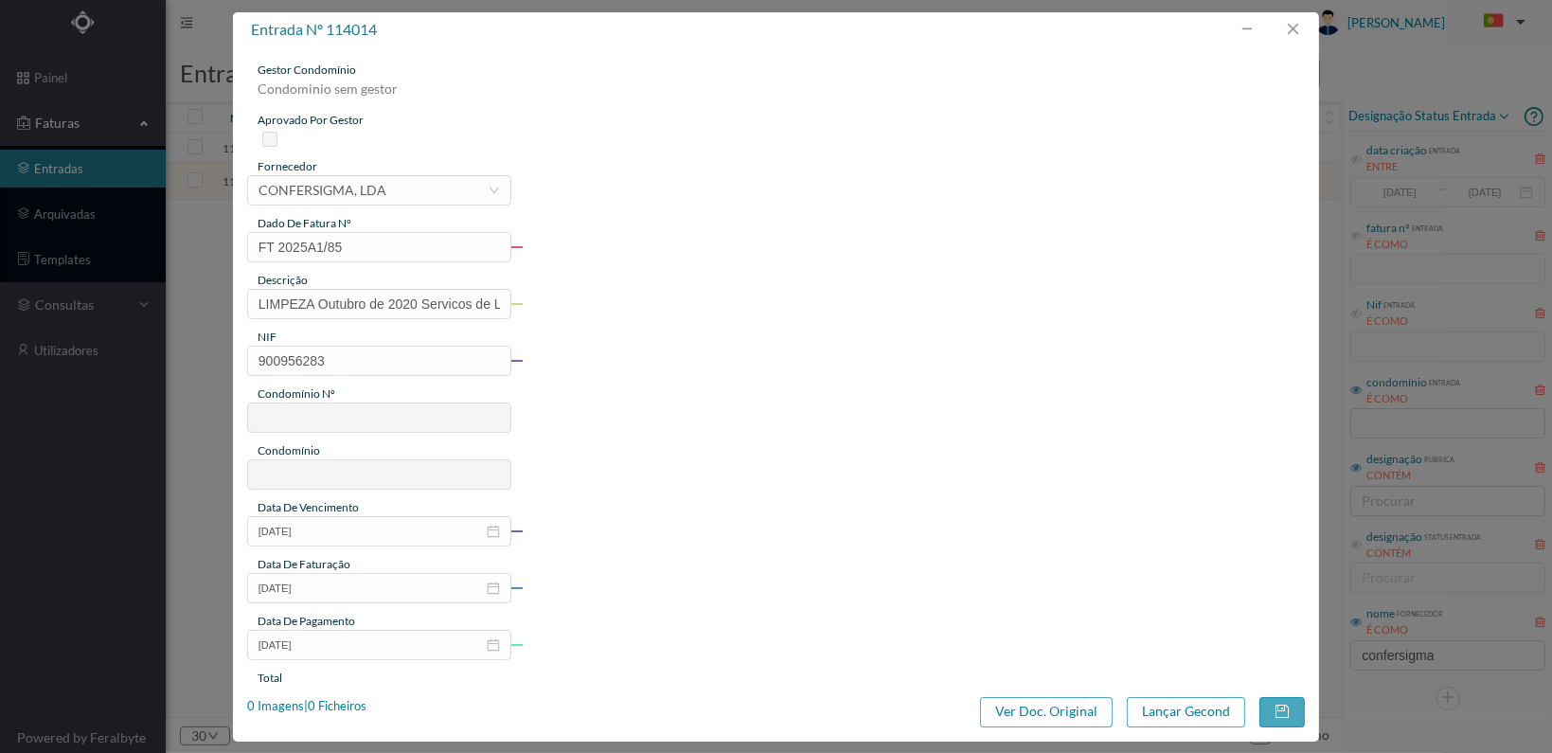
type input "724"
type input "ED. TRAVESSA [PERSON_NAME] 102 e 112"
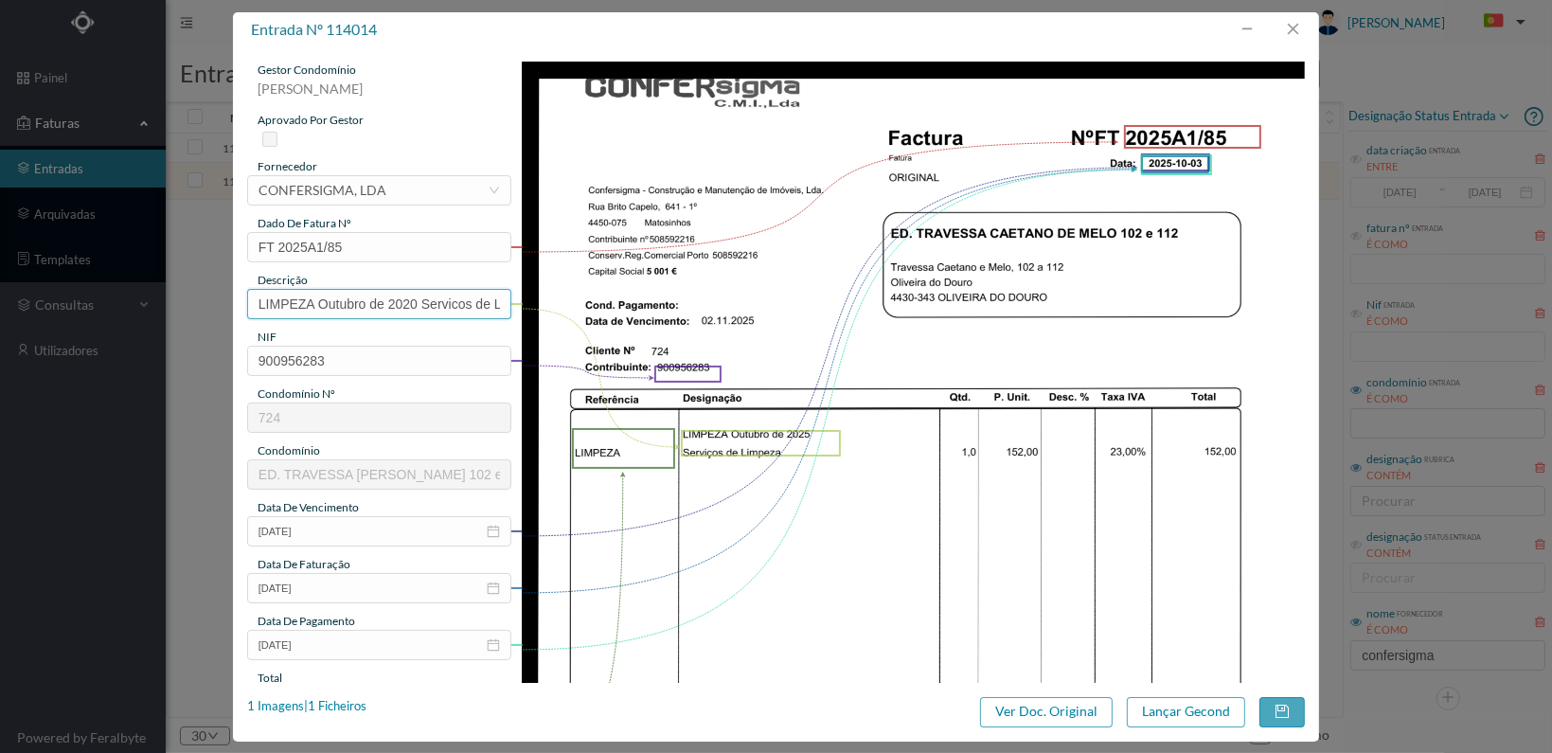
scroll to position [0, 44]
drag, startPoint x: 254, startPoint y: 301, endPoint x: 728, endPoint y: 311, distance: 474.4
click at [728, 311] on div "gestor condomínio [PERSON_NAME] aprovado por gestor fornecedor selecionar CONFE…" at bounding box center [775, 616] width 1057 height 1108
drag, startPoint x: 386, startPoint y: 297, endPoint x: 238, endPoint y: 295, distance: 148.6
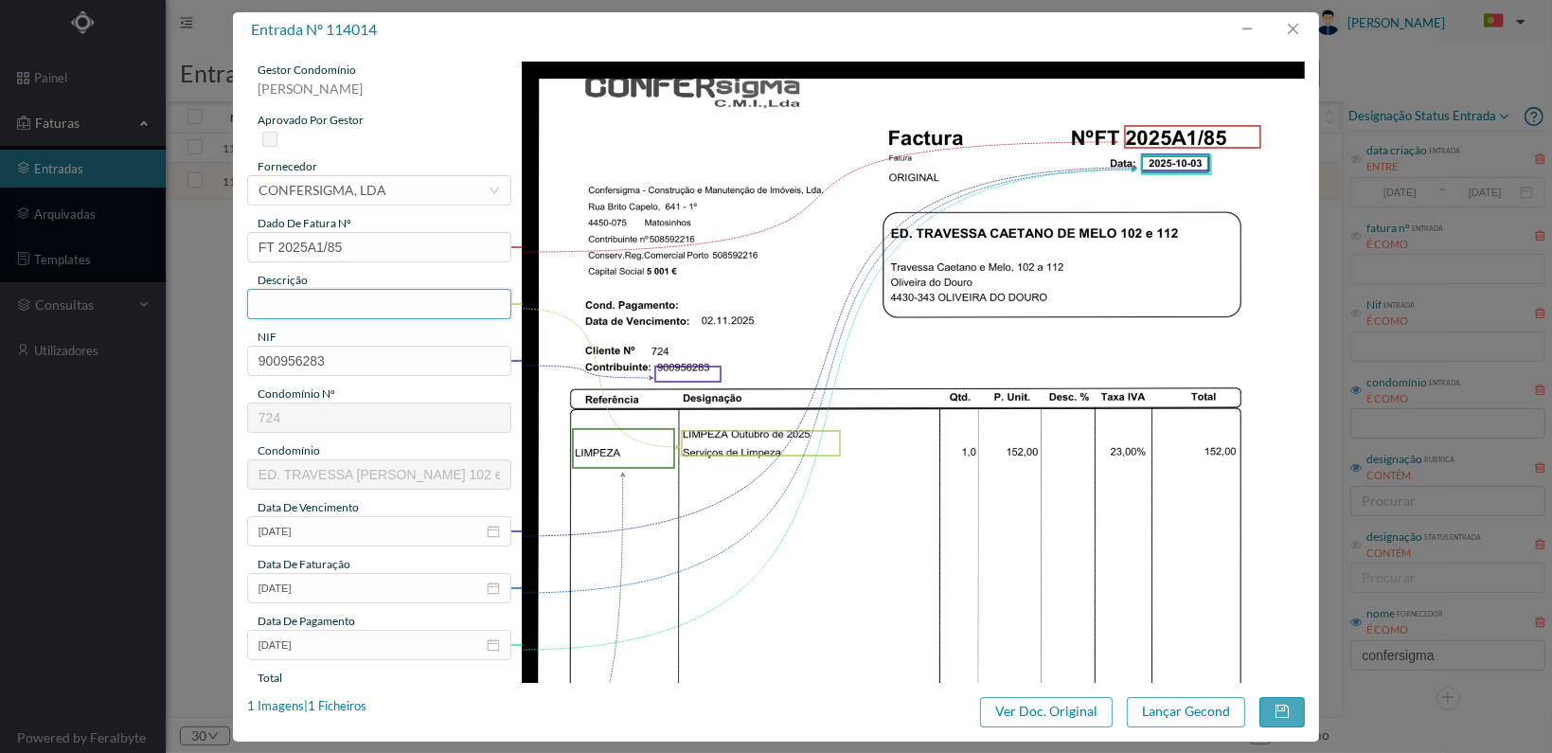
click at [239, 294] on div "gestor condomínio [PERSON_NAME] aprovado por gestor fornecedor selecionar CONFE…" at bounding box center [776, 364] width 1086 height 635
type input "o"
type input "Outubro/25"
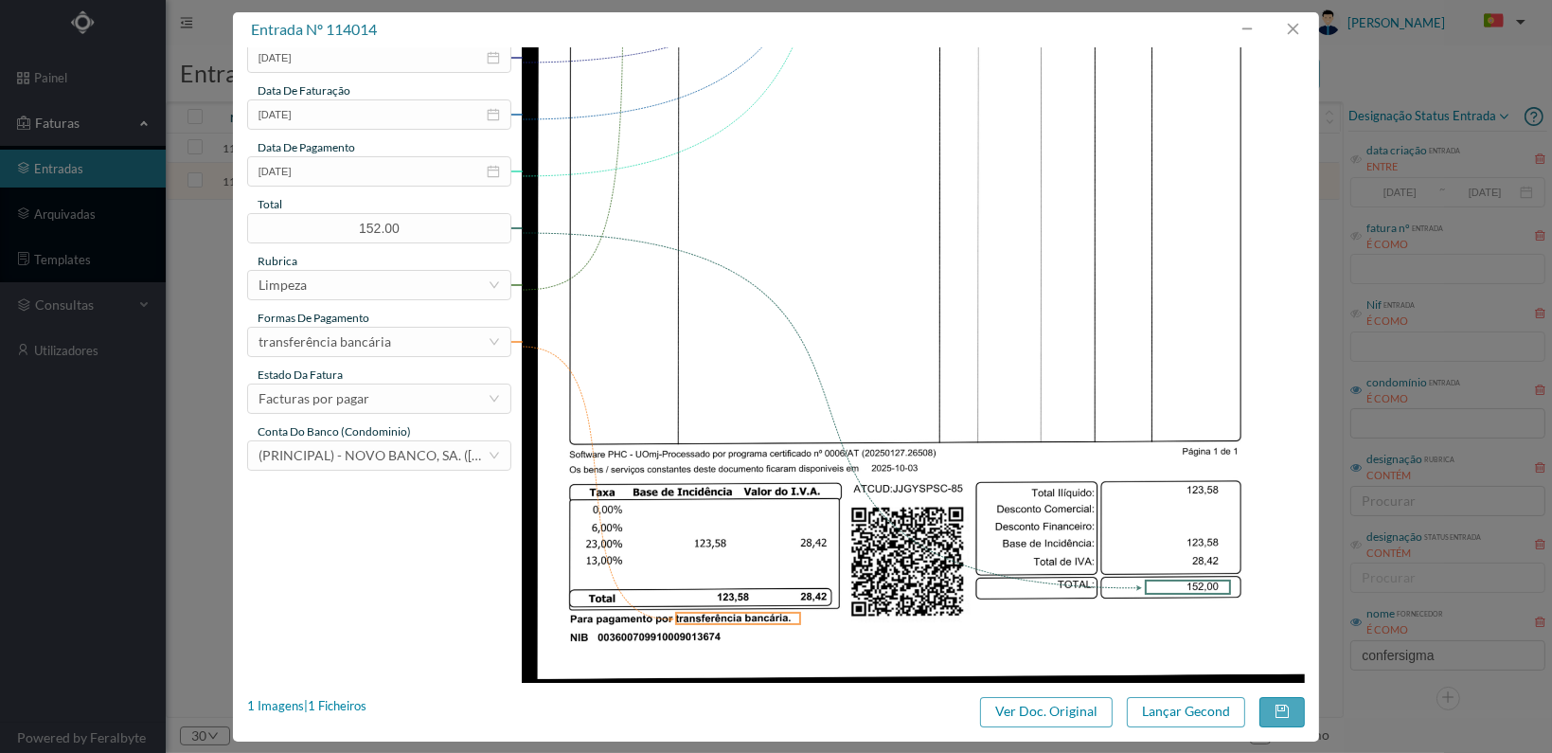
scroll to position [494, 0]
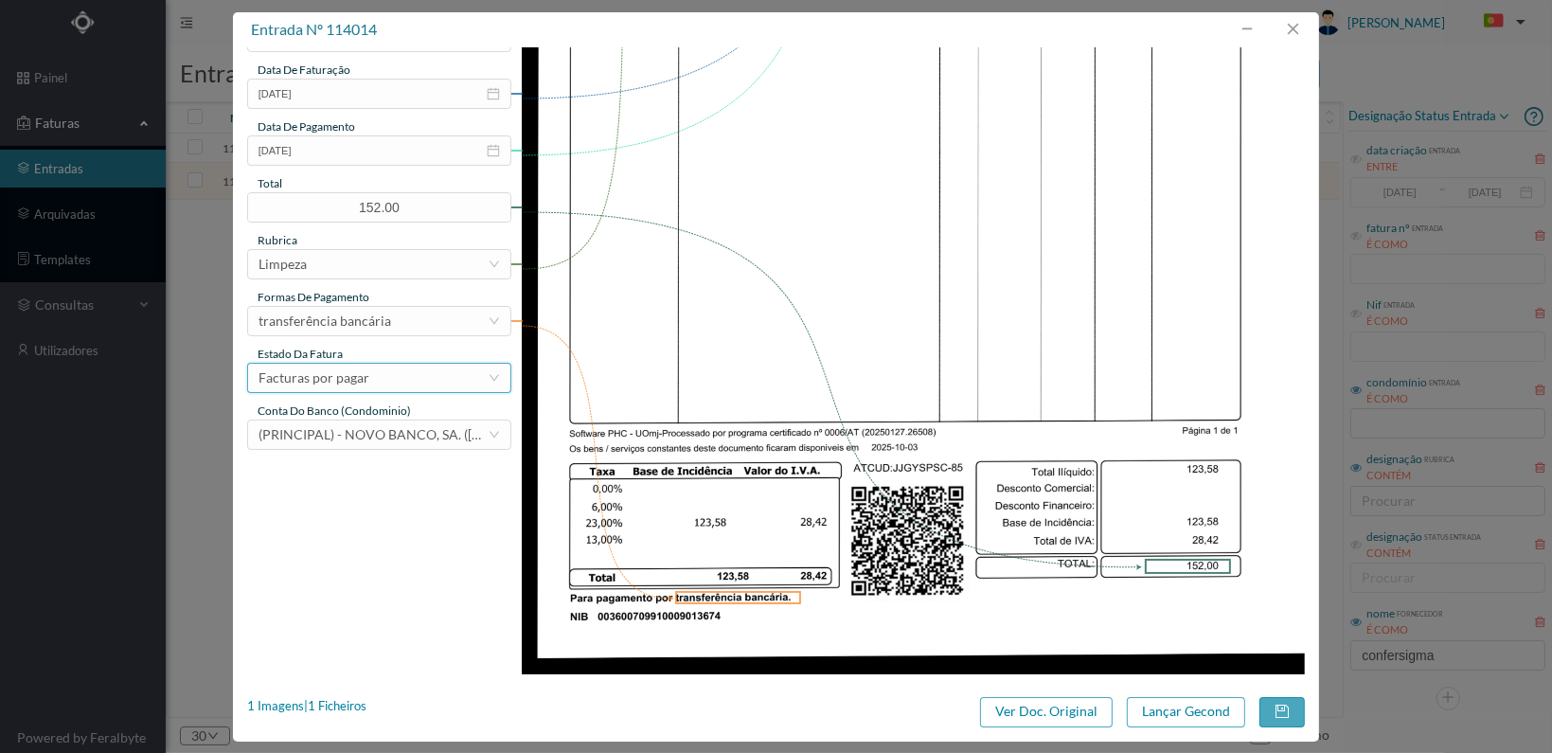
click at [417, 378] on div "Facturas por pagar" at bounding box center [372, 378] width 229 height 28
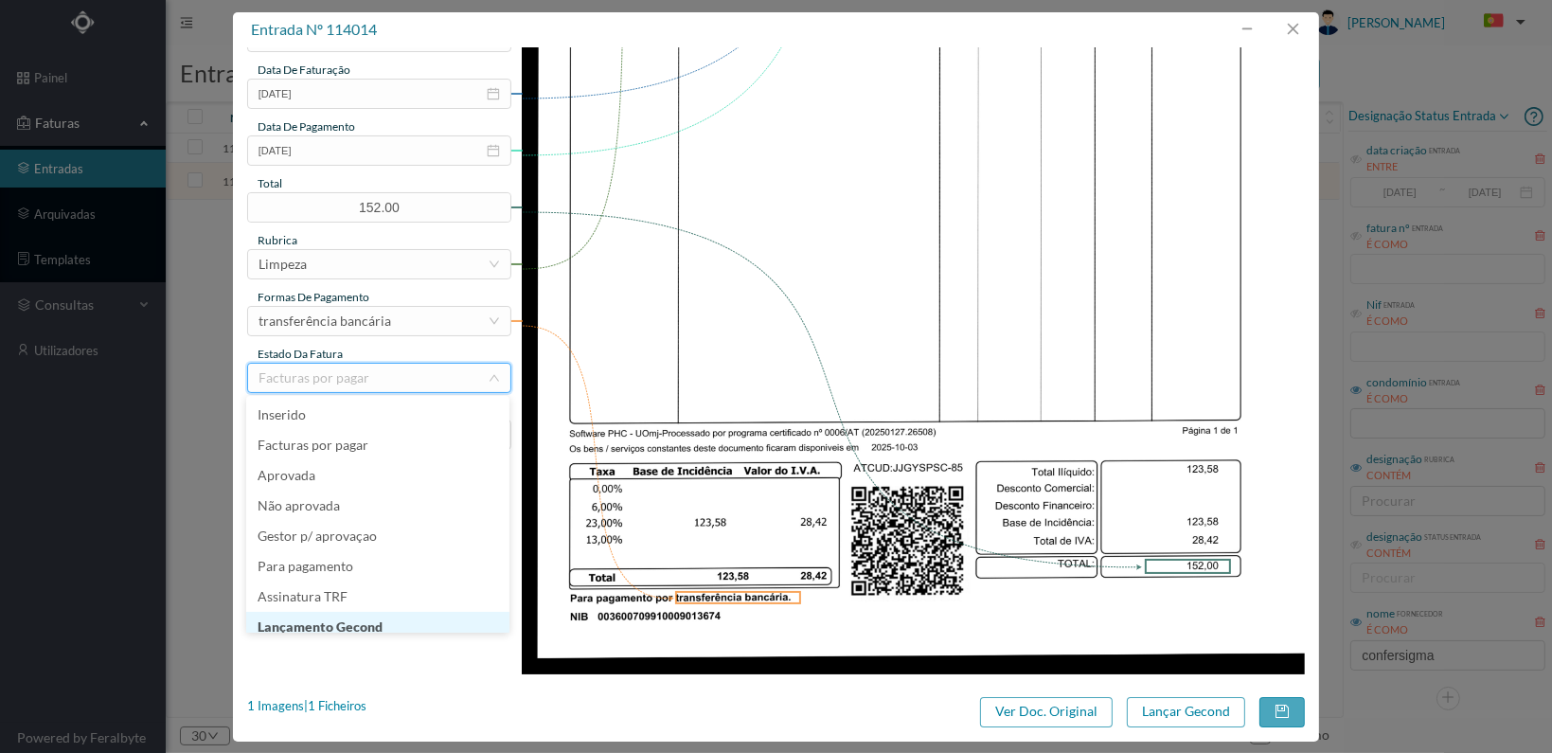
scroll to position [9, 0]
click at [349, 619] on li "Lançamento Gecond" at bounding box center [377, 617] width 263 height 30
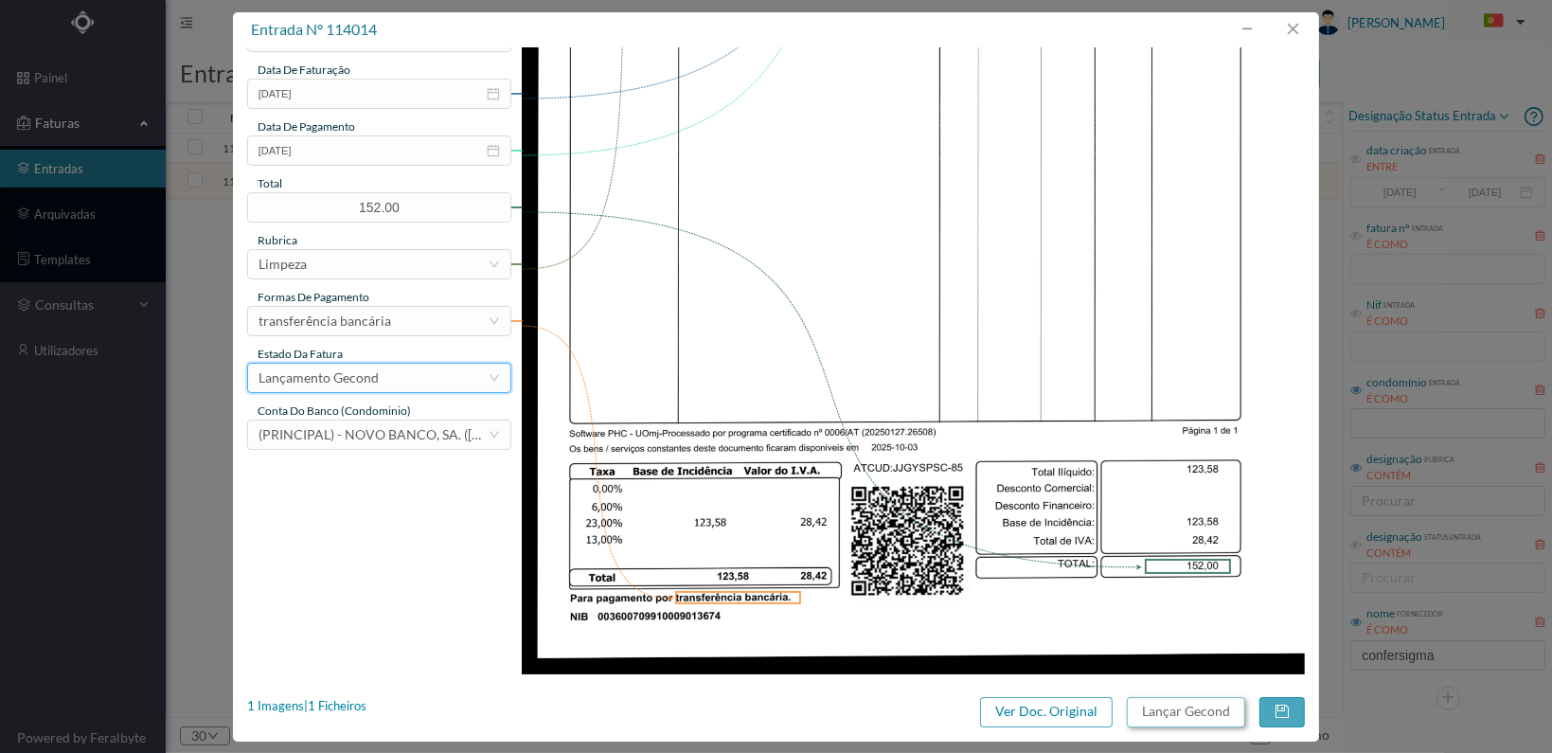
click at [1172, 713] on button "Lançar Gecond" at bounding box center [1186, 712] width 118 height 30
